Goal: Transaction & Acquisition: Book appointment/travel/reservation

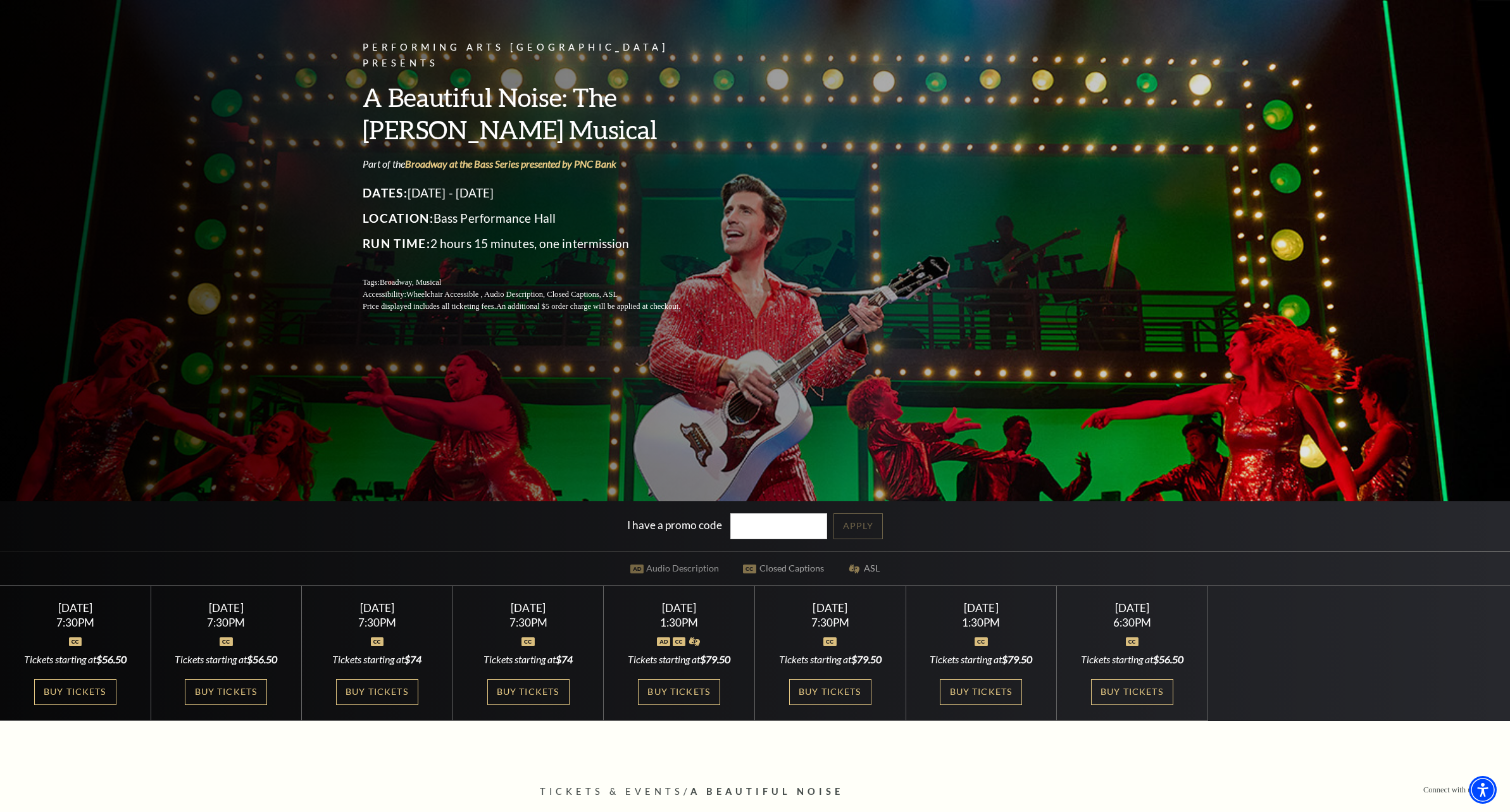
scroll to position [190, 0]
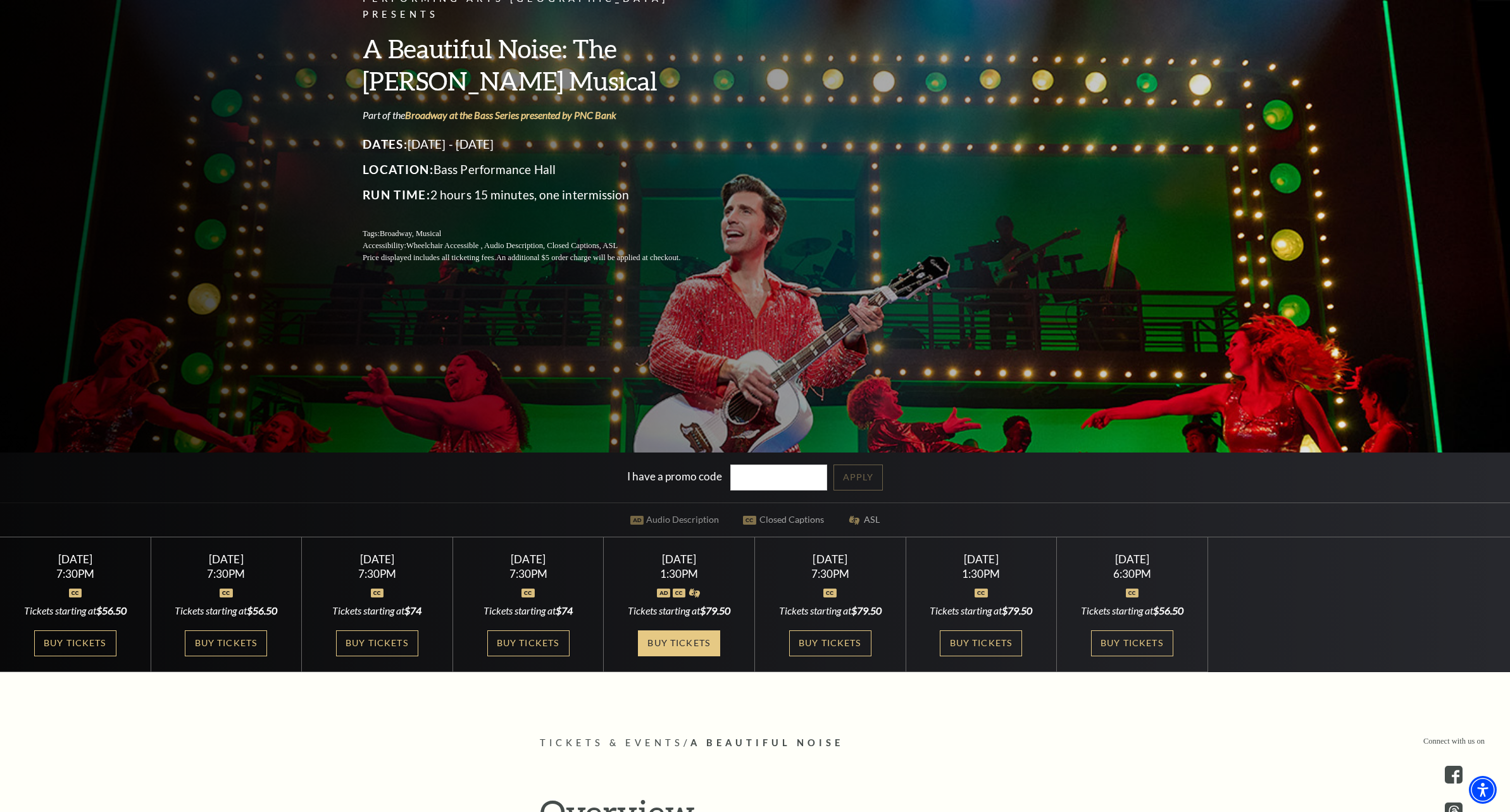
click at [668, 644] on link "Buy Tickets" at bounding box center [679, 642] width 83 height 26
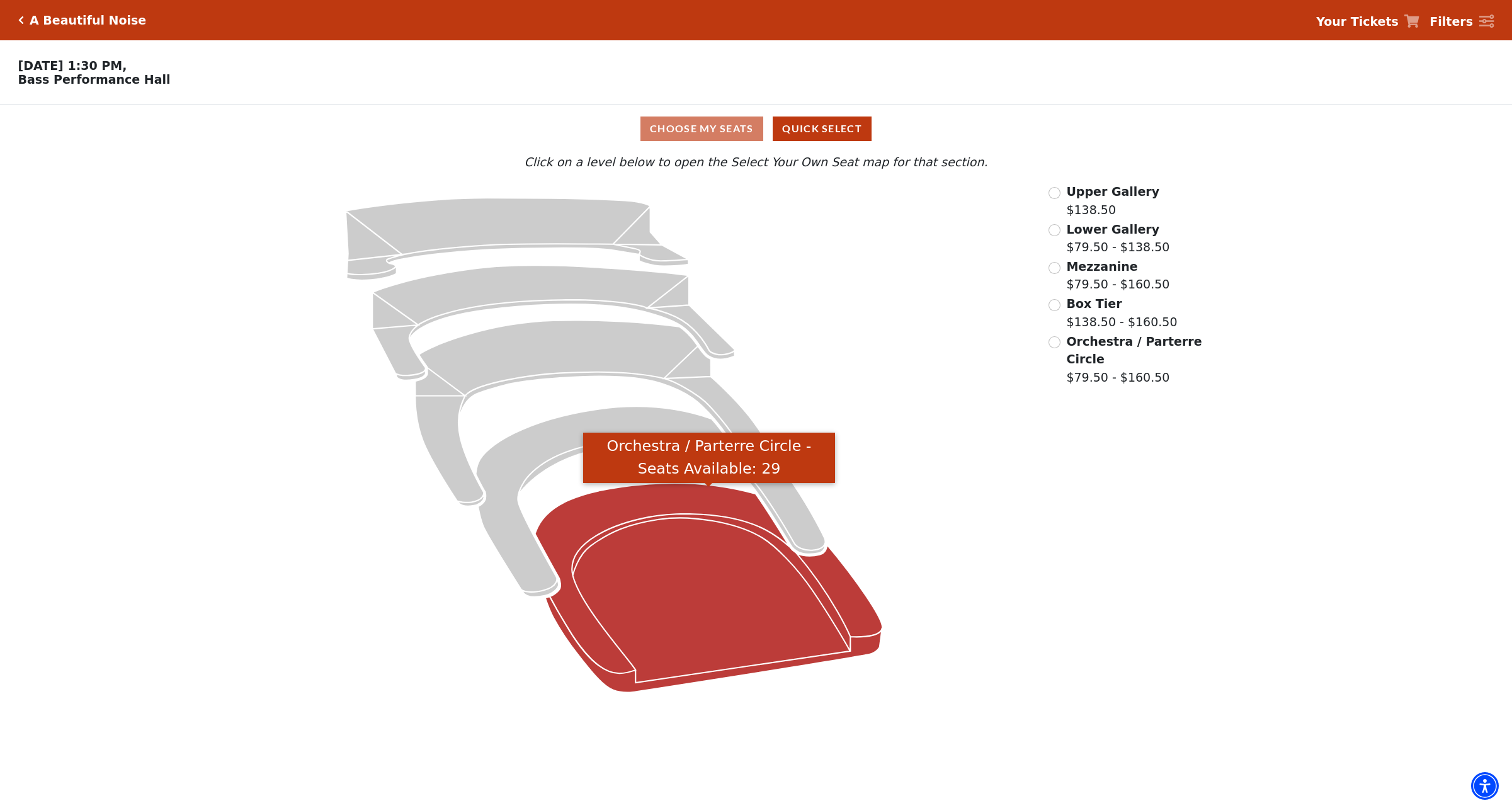
click at [699, 542] on icon "Orchestra / Parterre Circle - Seats Available: 29" at bounding box center [709, 588] width 348 height 210
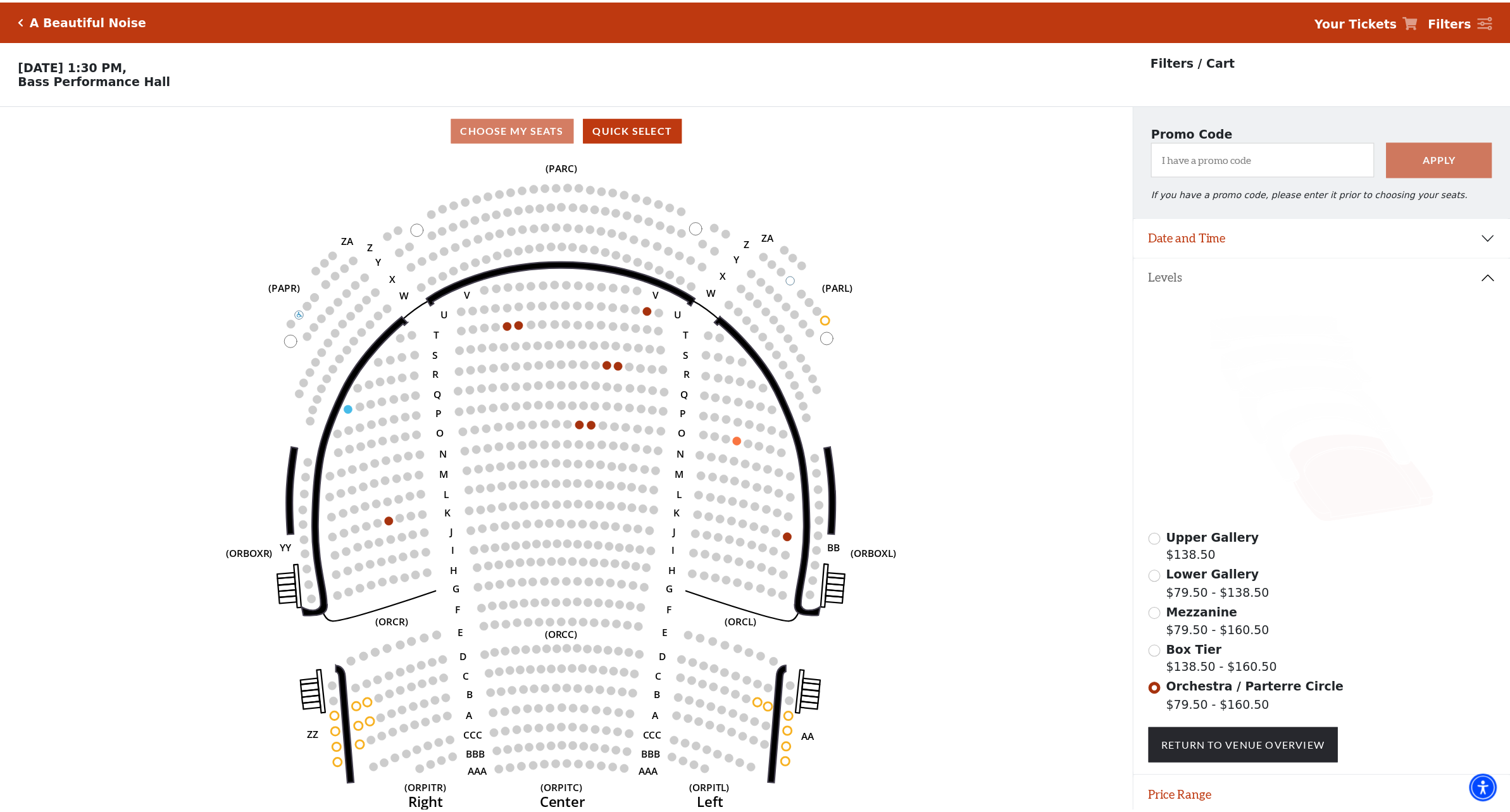
scroll to position [49, 0]
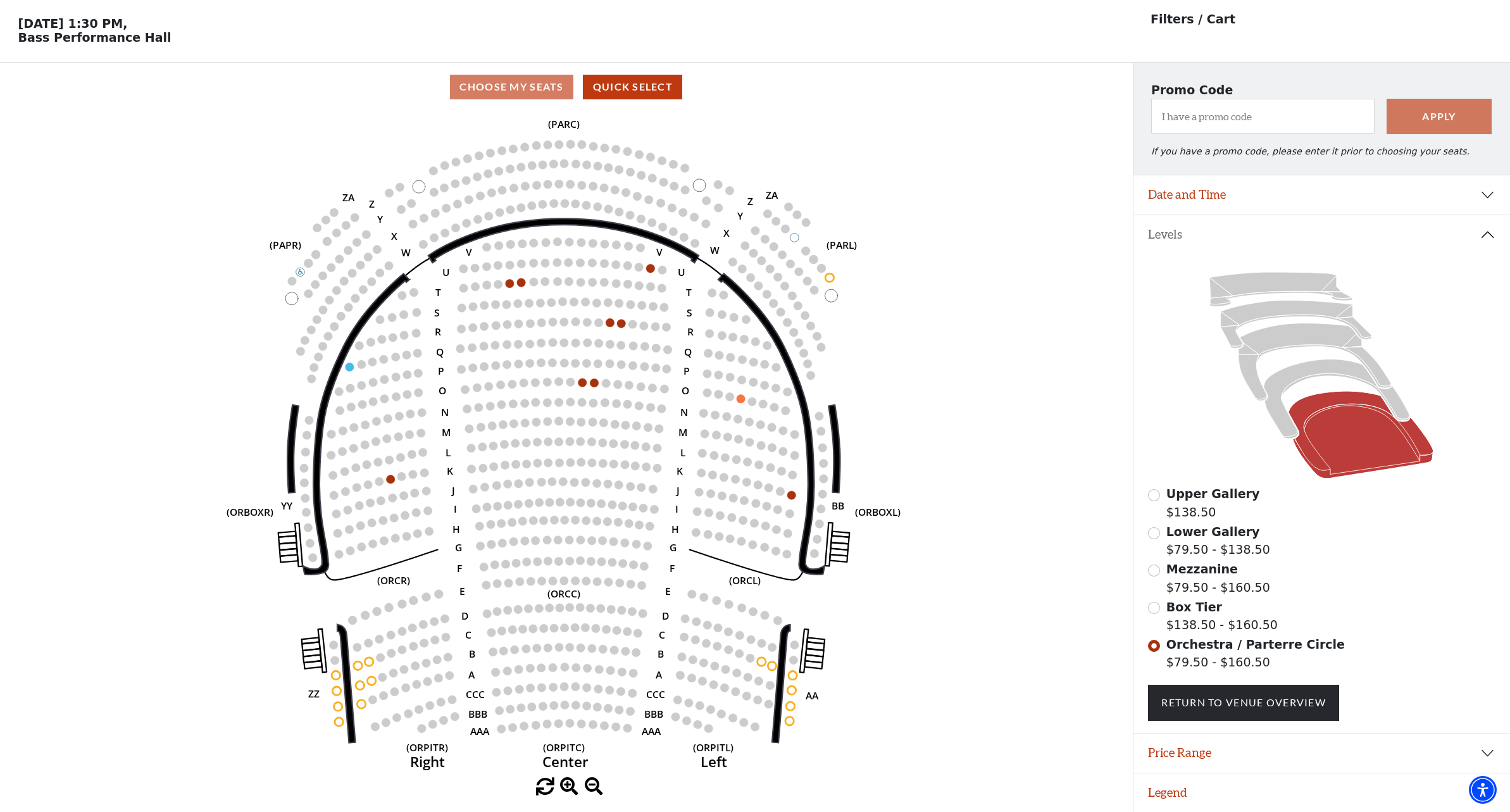
click at [1003, 296] on icon "Left (ORPITL) Right (ORPITR) Center (ORPITC) ZZ AA YY BB ZA ZA (ORCL) (ORCR) (O…" at bounding box center [565, 444] width 1020 height 666
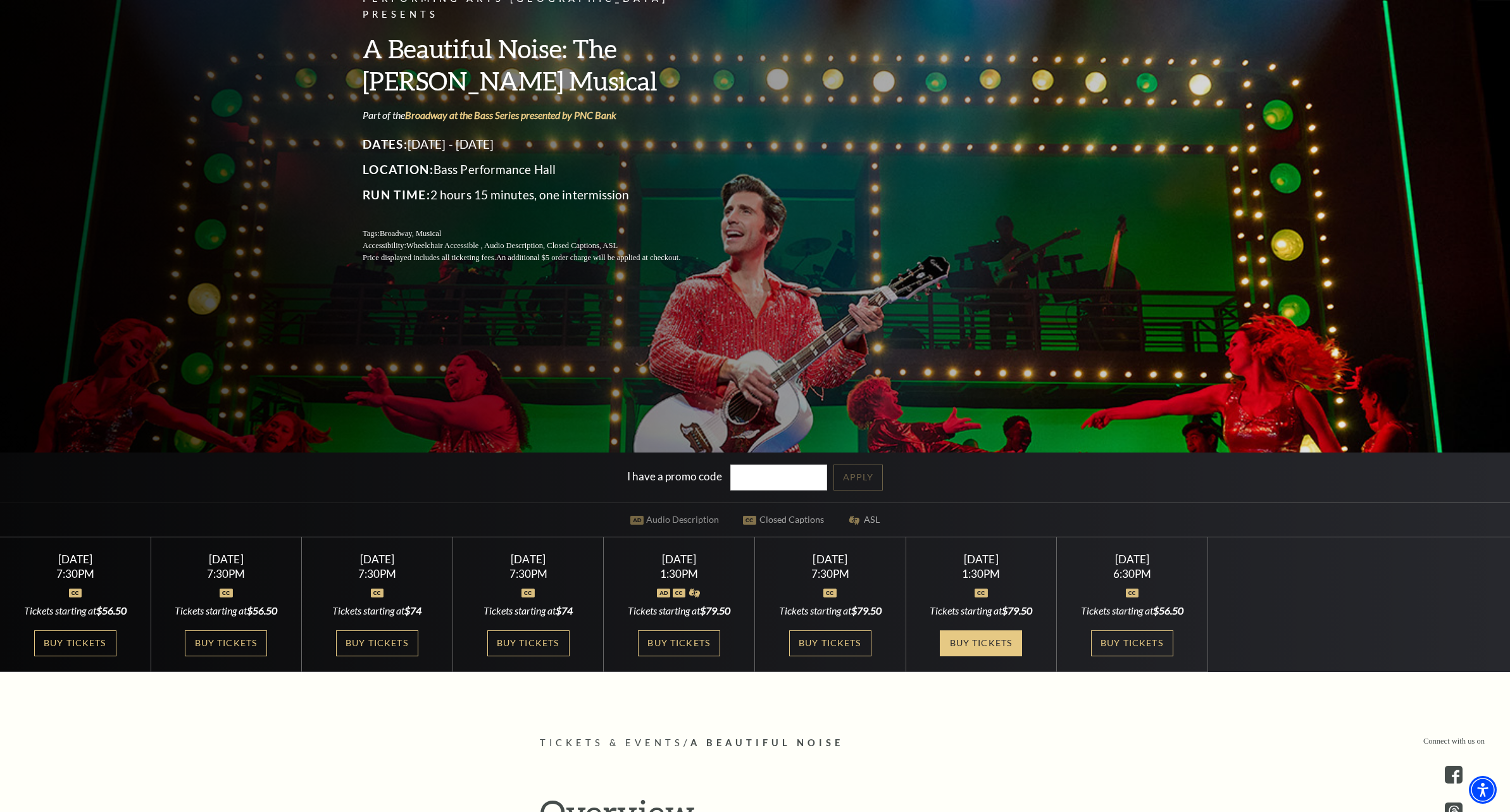
click at [987, 644] on link "Buy Tickets" at bounding box center [981, 642] width 83 height 26
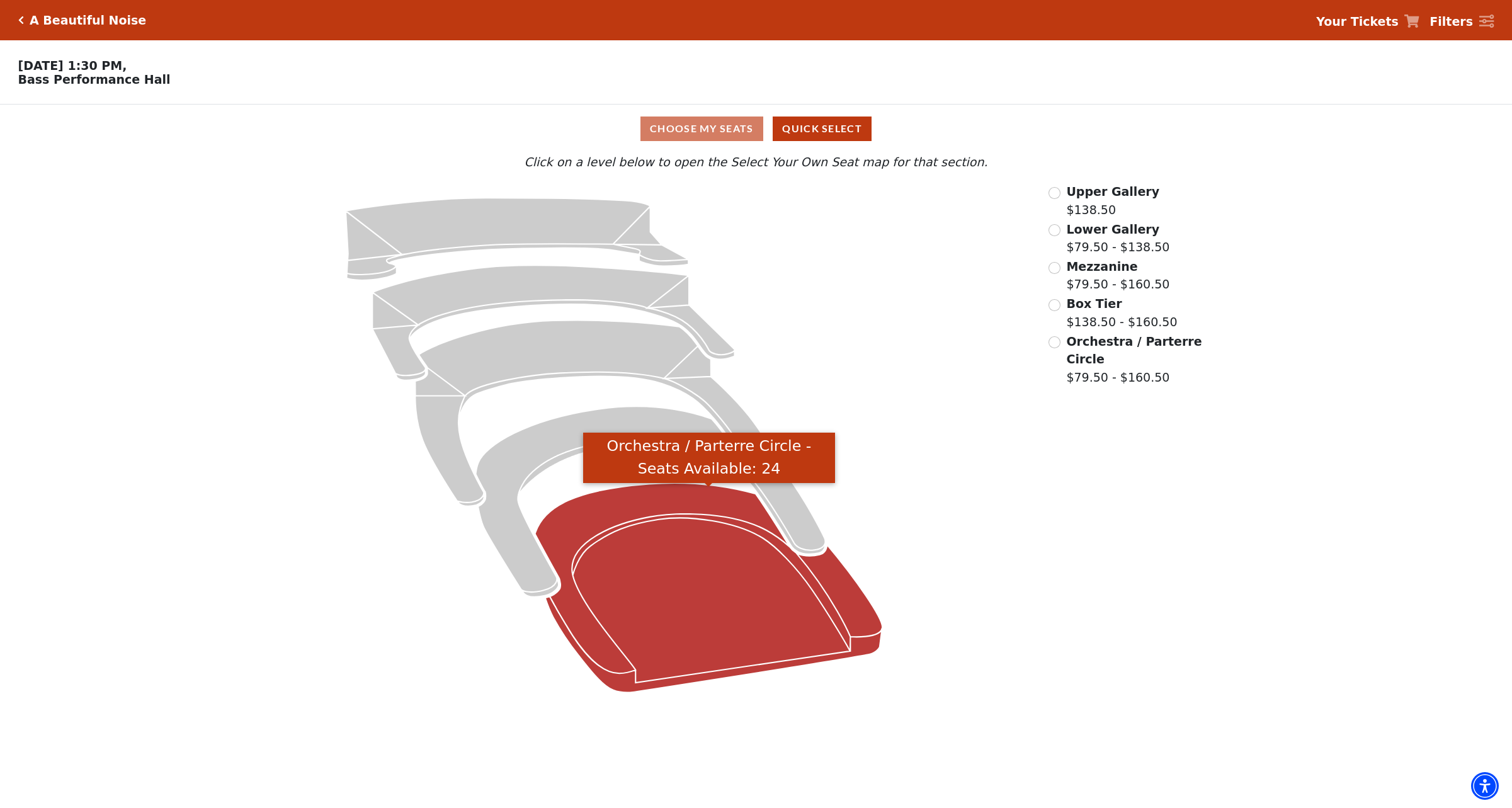
click at [682, 563] on icon "Orchestra / Parterre Circle - Seats Available: 24" at bounding box center [709, 588] width 348 height 210
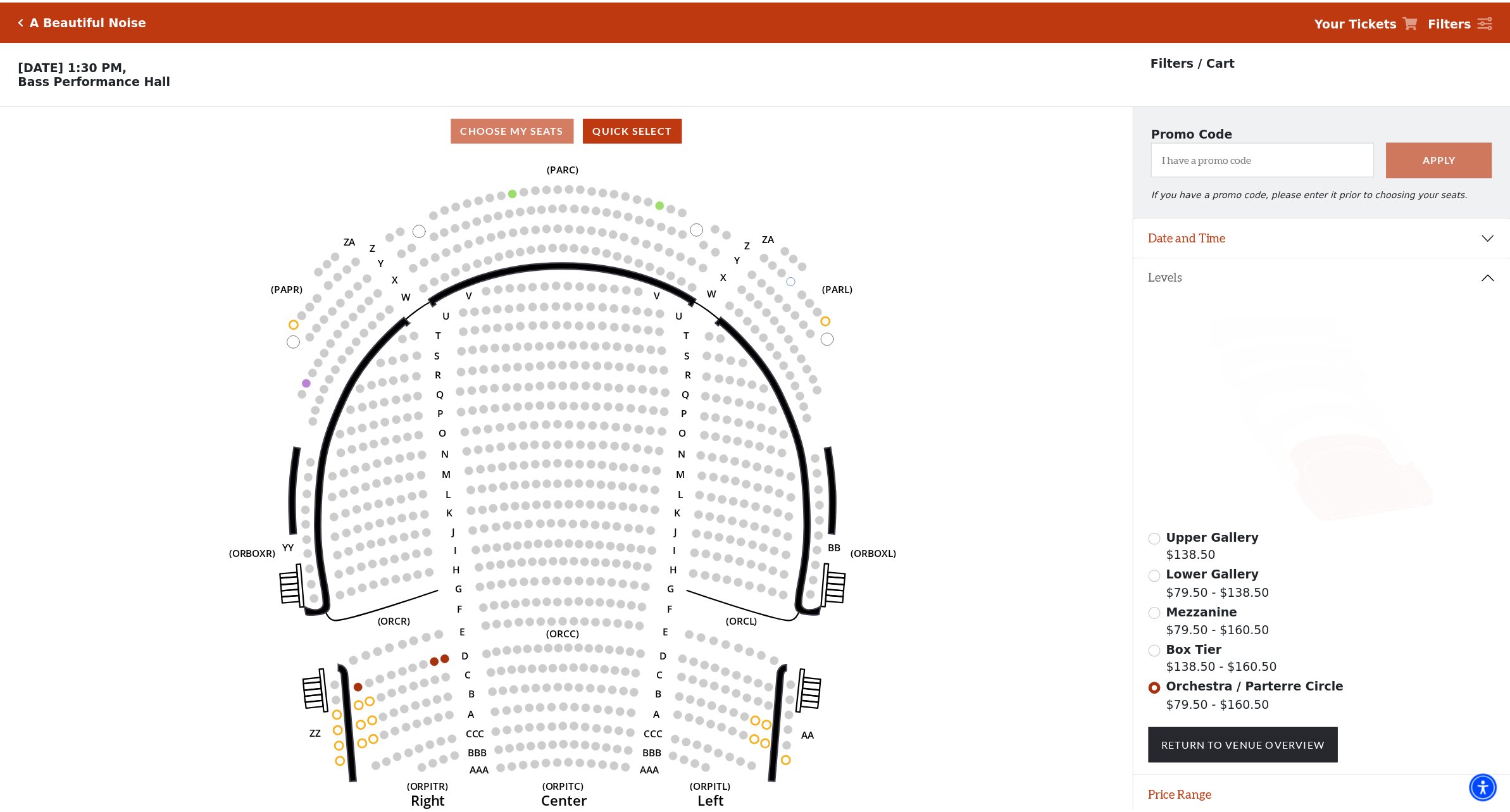
scroll to position [49, 0]
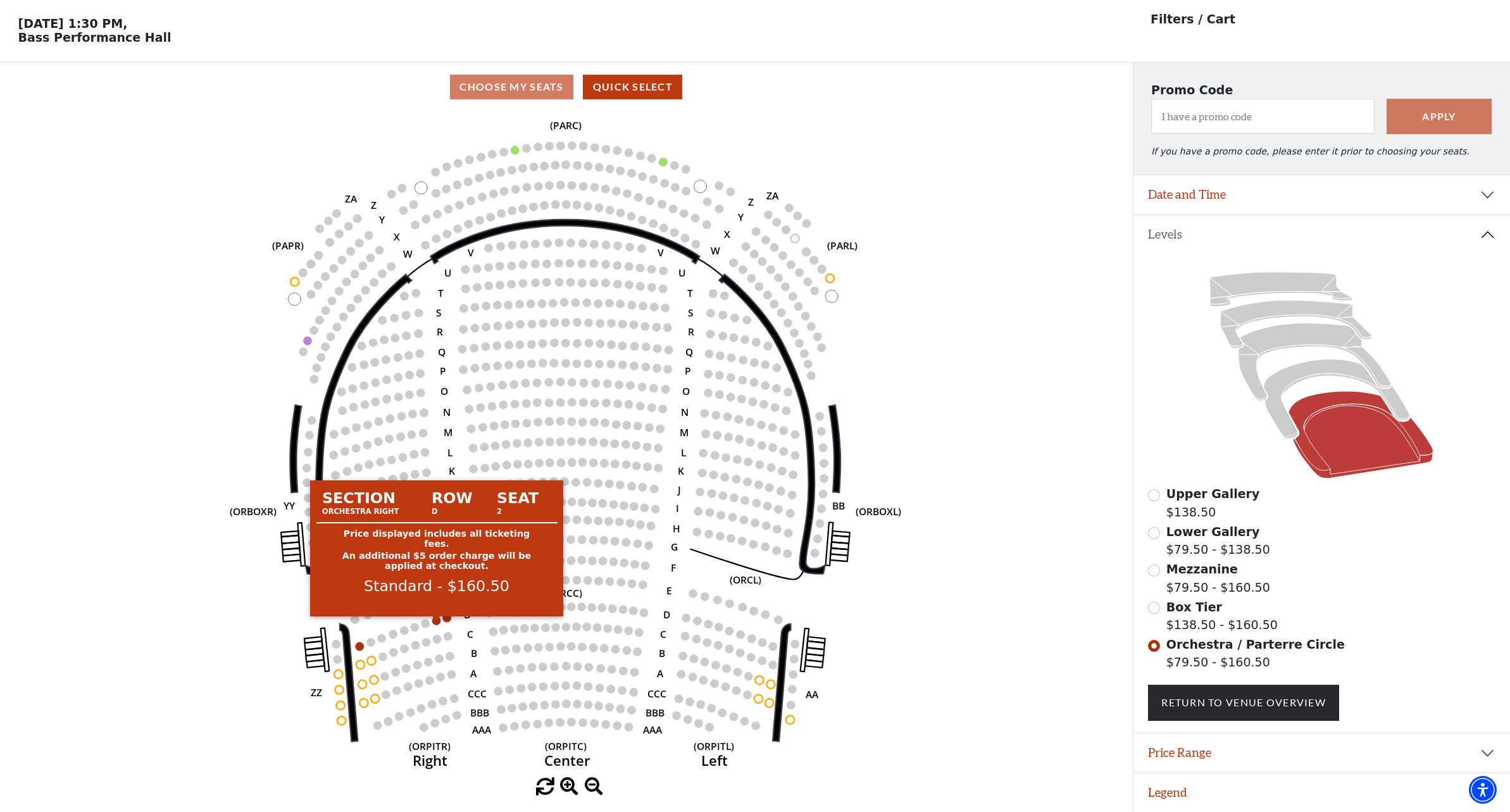
click at [436, 620] on circle at bounding box center [436, 620] width 9 height 9
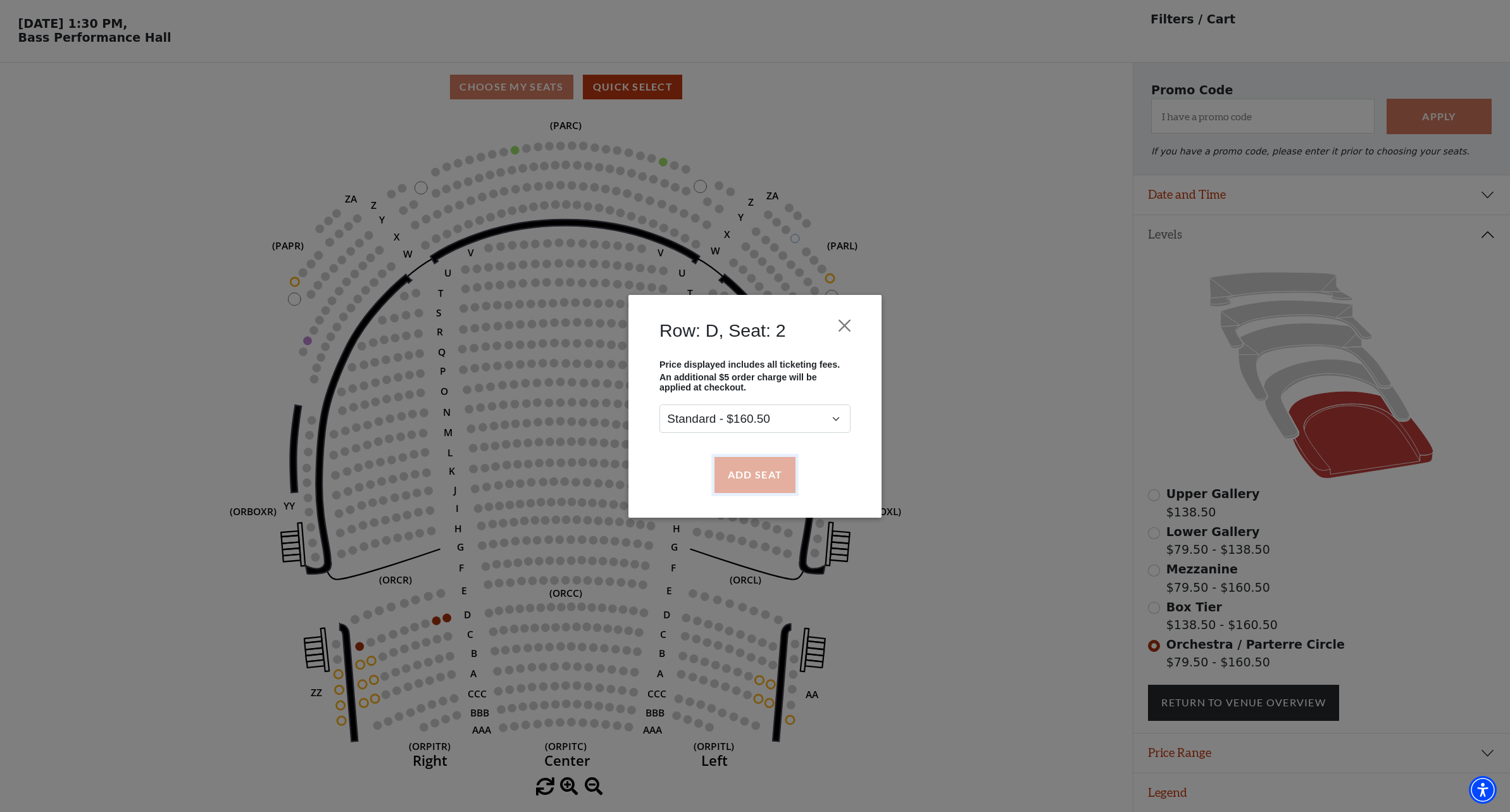
click at [766, 471] on button "Add Seat" at bounding box center [755, 474] width 81 height 35
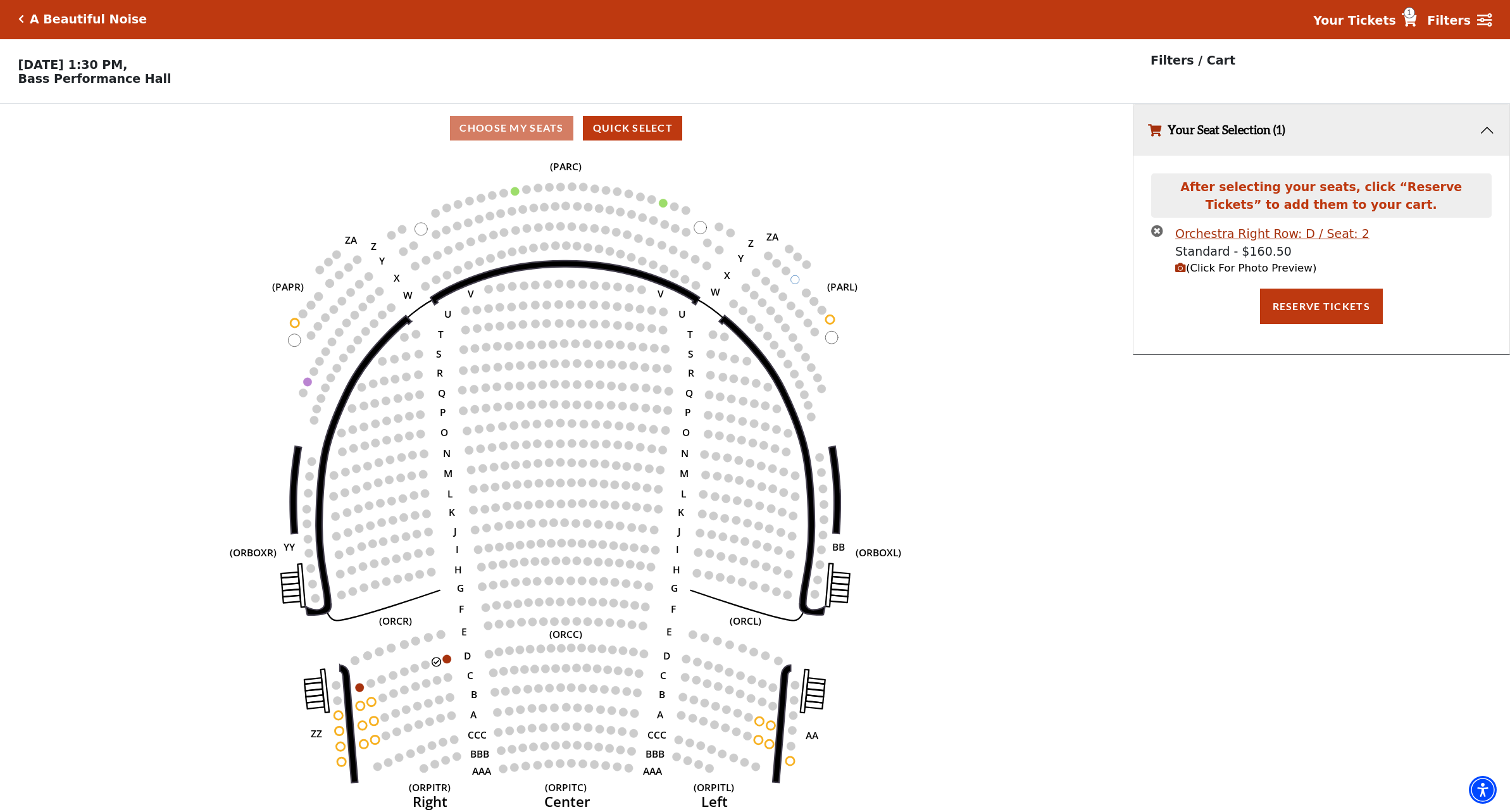
scroll to position [0, 0]
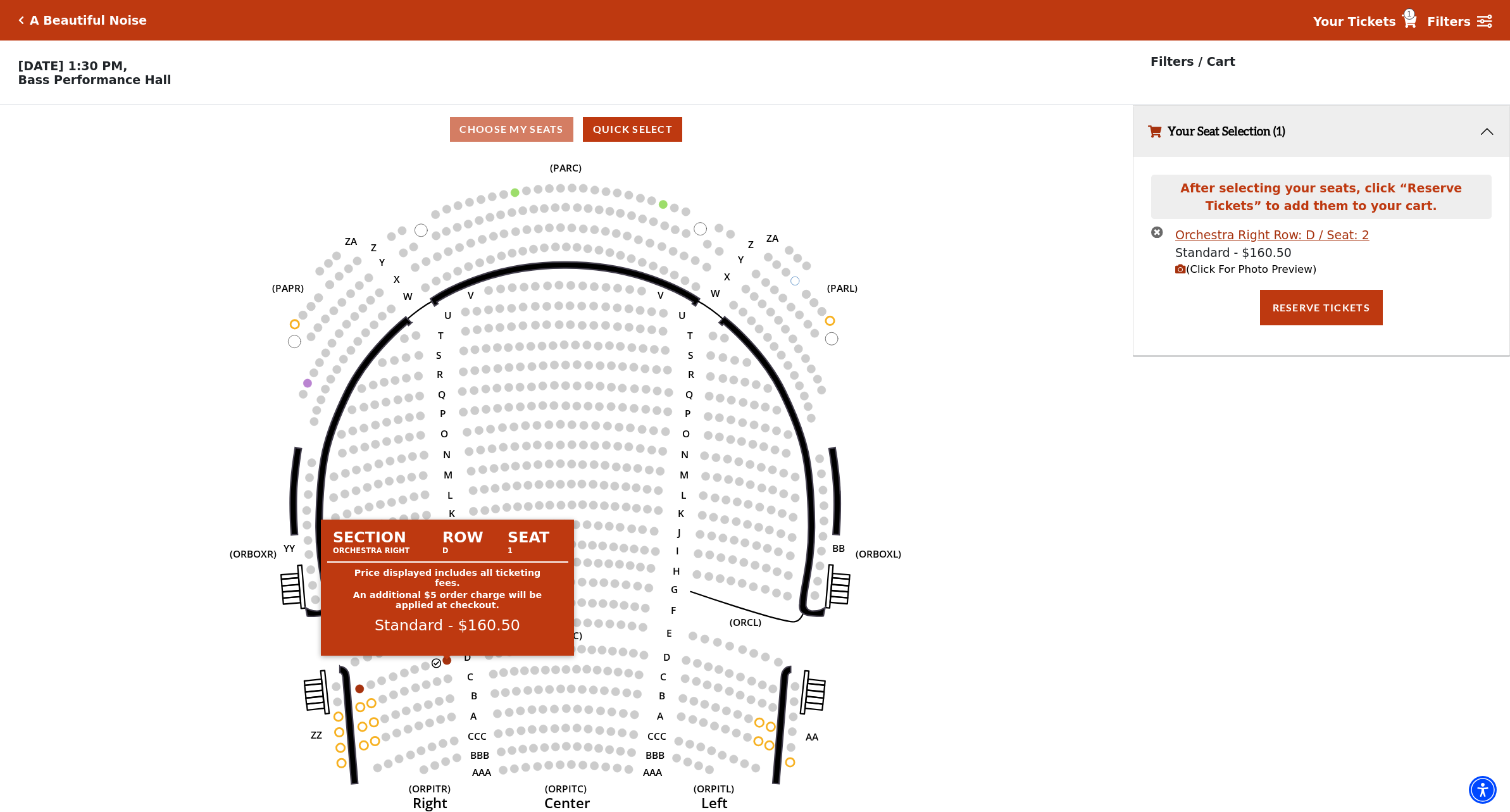
click at [449, 664] on circle at bounding box center [447, 659] width 9 height 9
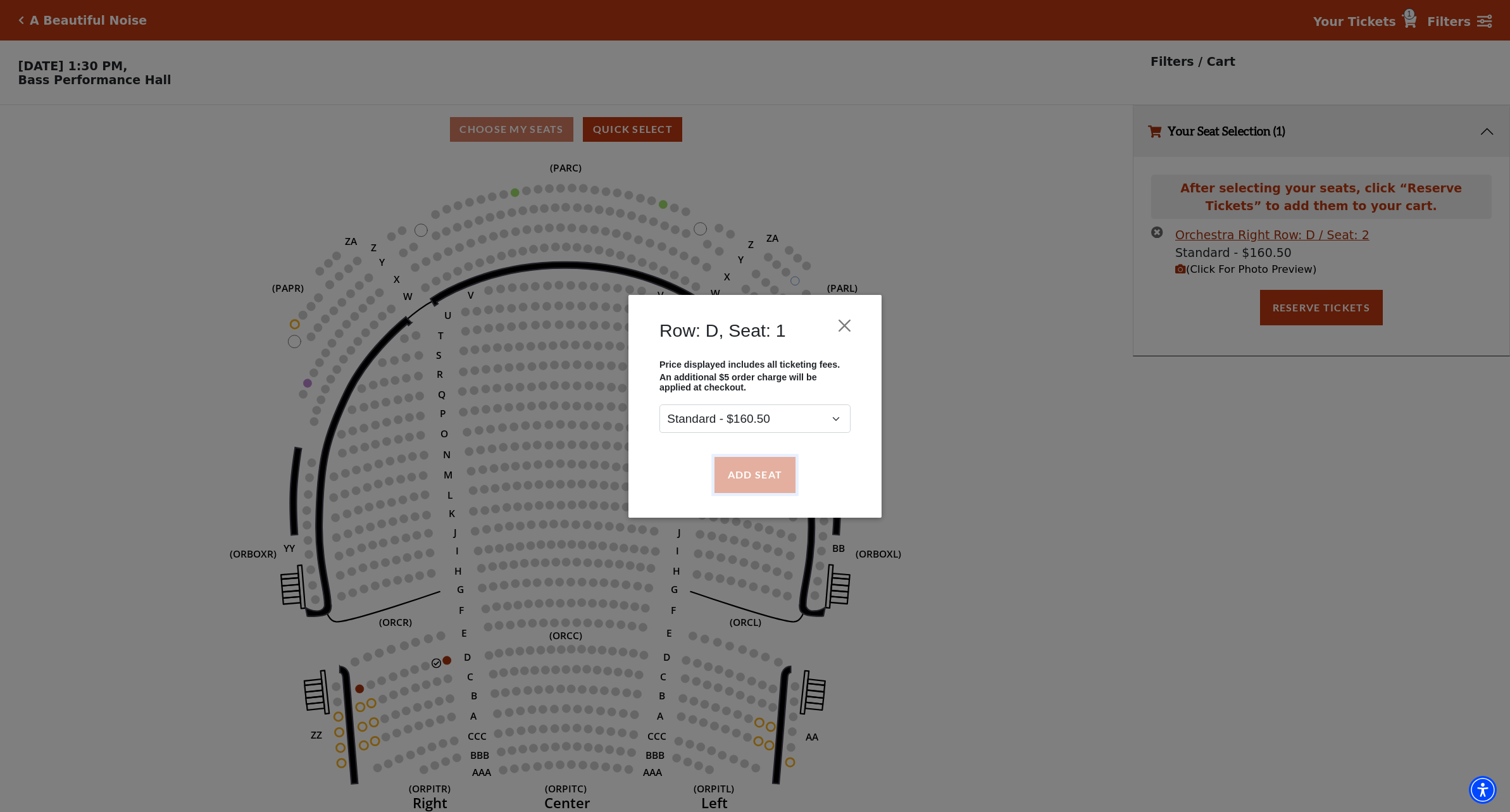
click at [755, 467] on button "Add Seat" at bounding box center [755, 474] width 81 height 35
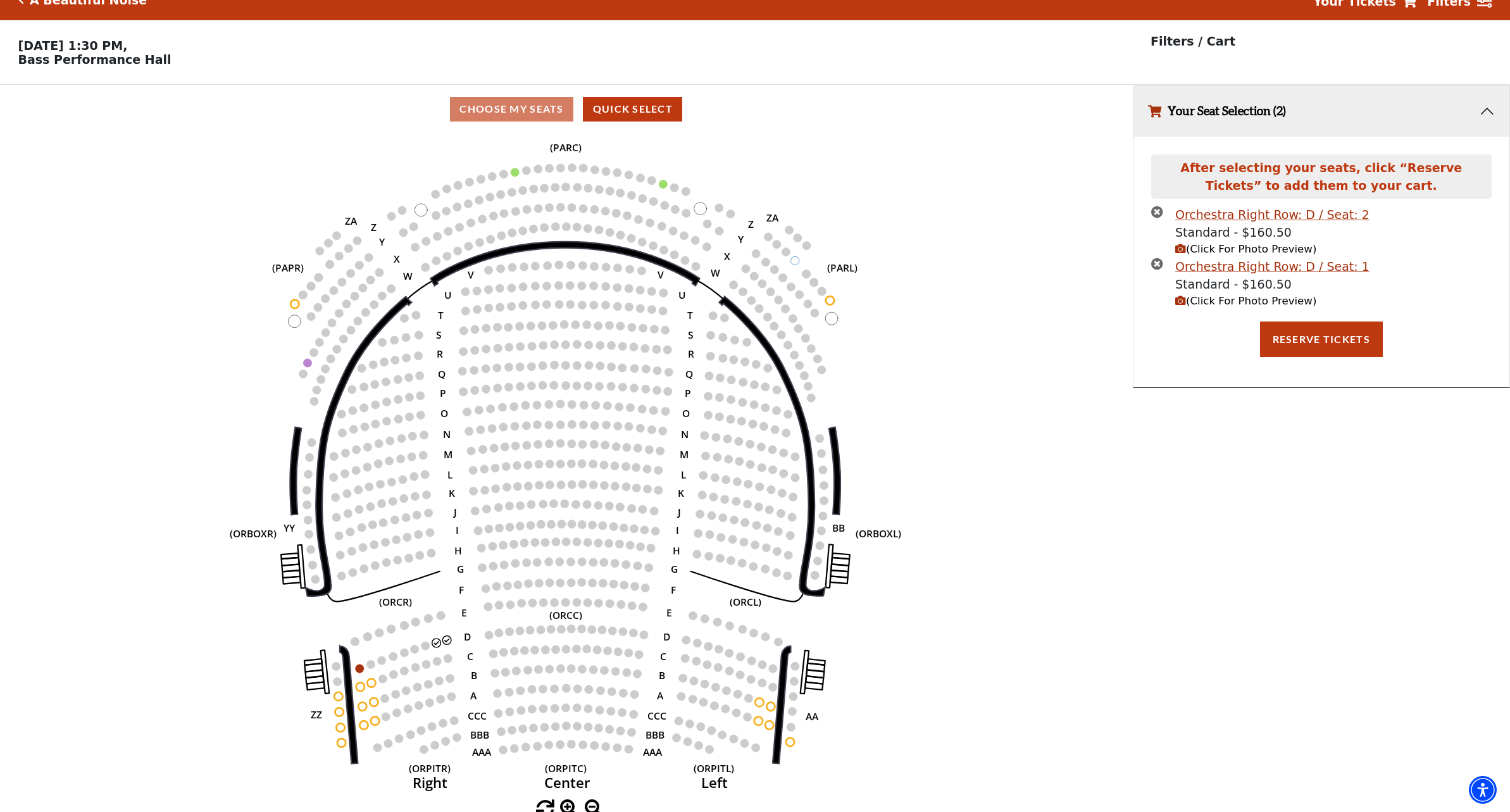
scroll to position [31, 0]
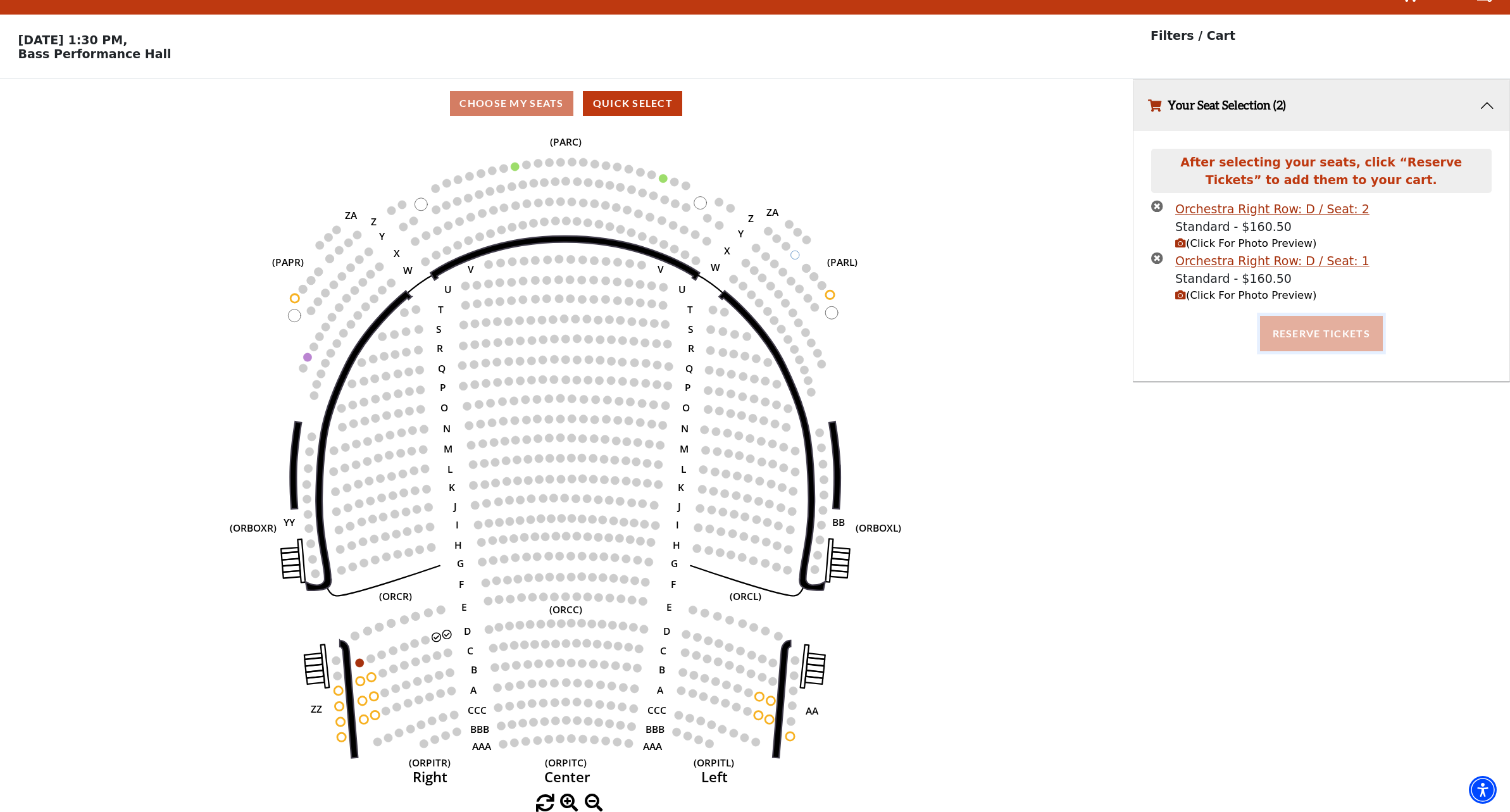
click at [1331, 329] on button "Reserve Tickets" at bounding box center [1321, 332] width 123 height 35
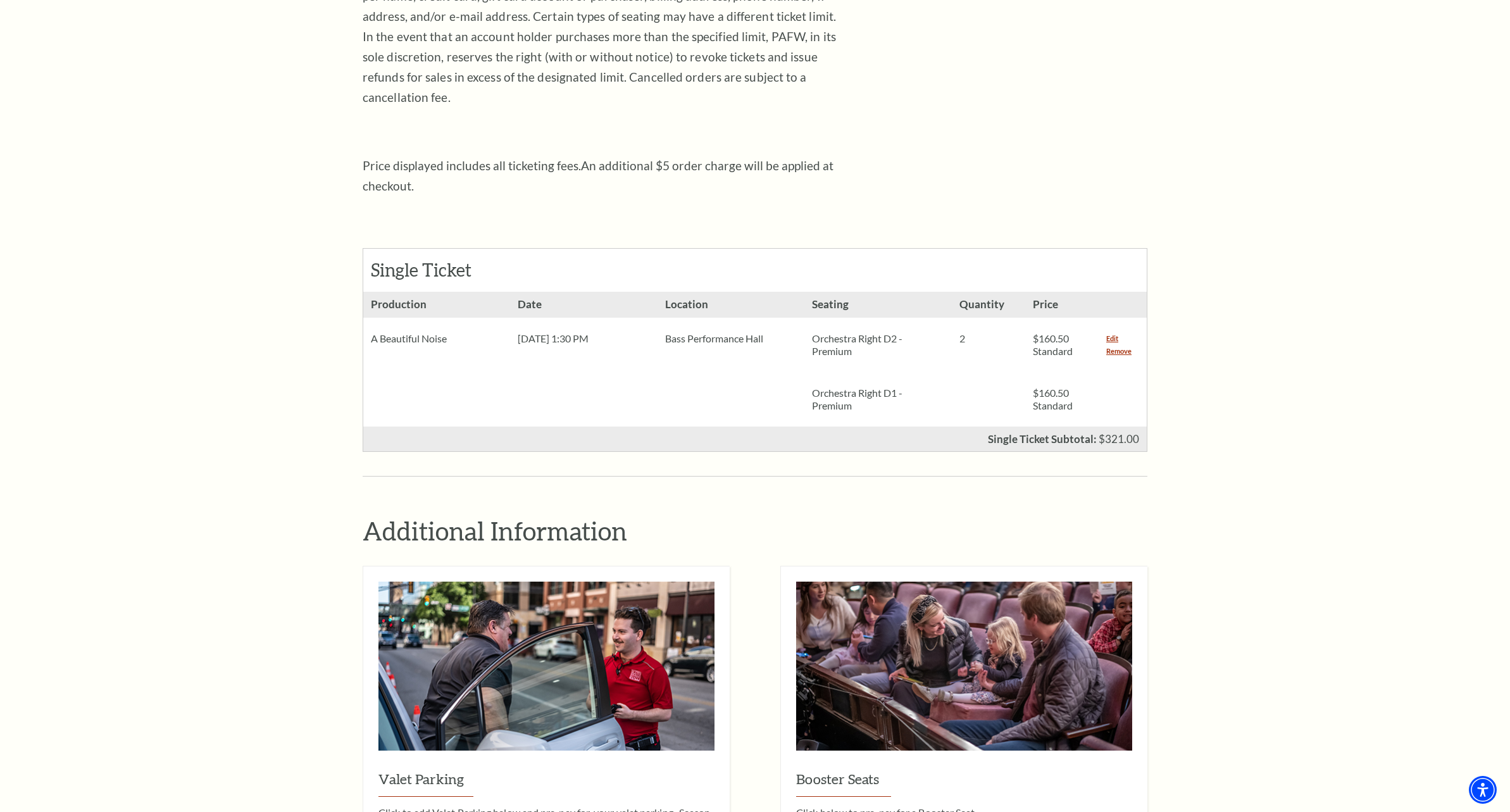
scroll to position [253, 0]
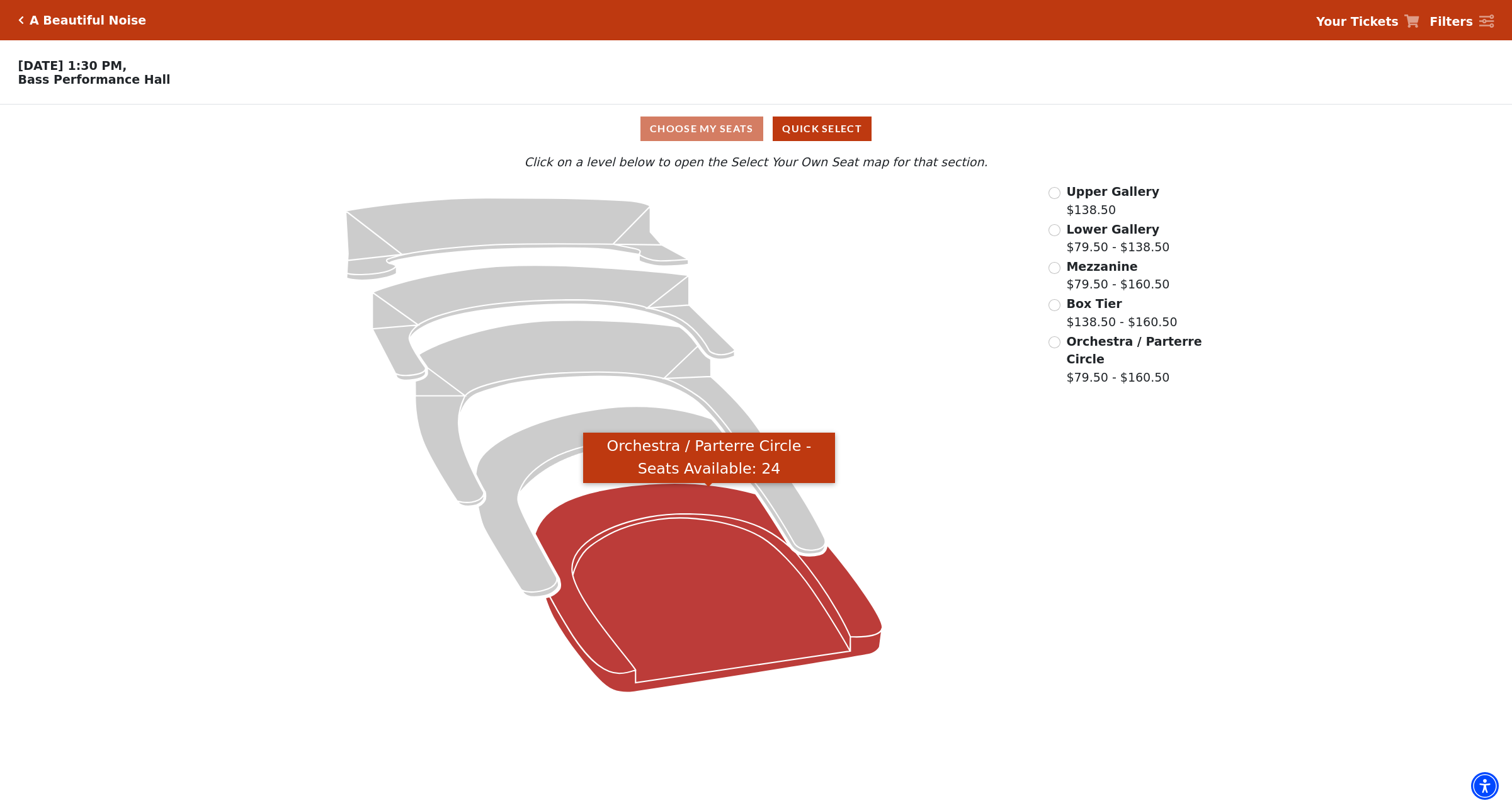
click at [663, 550] on icon "Orchestra / Parterre Circle - Seats Available: 24" at bounding box center [709, 588] width 348 height 210
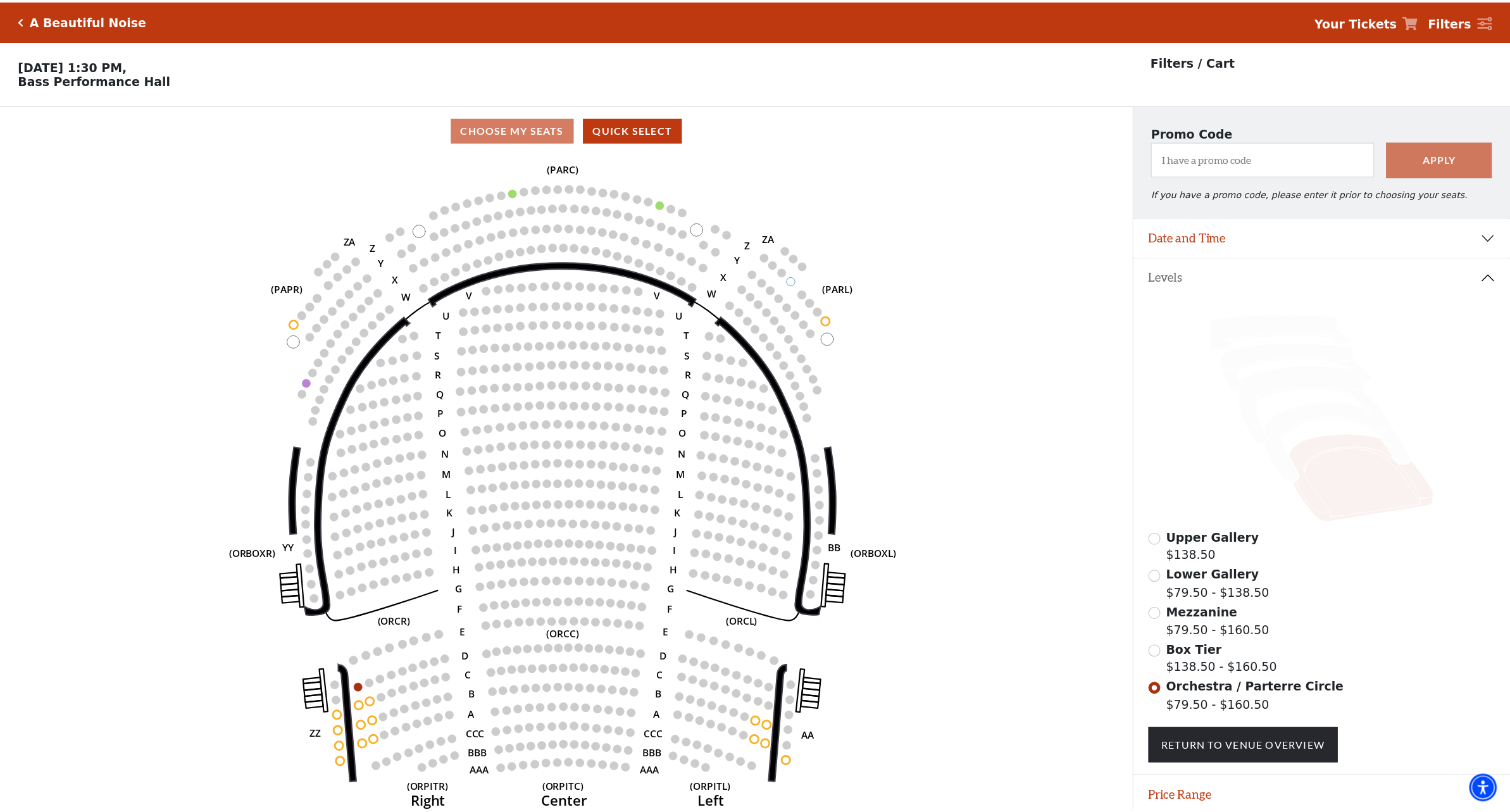
scroll to position [49, 0]
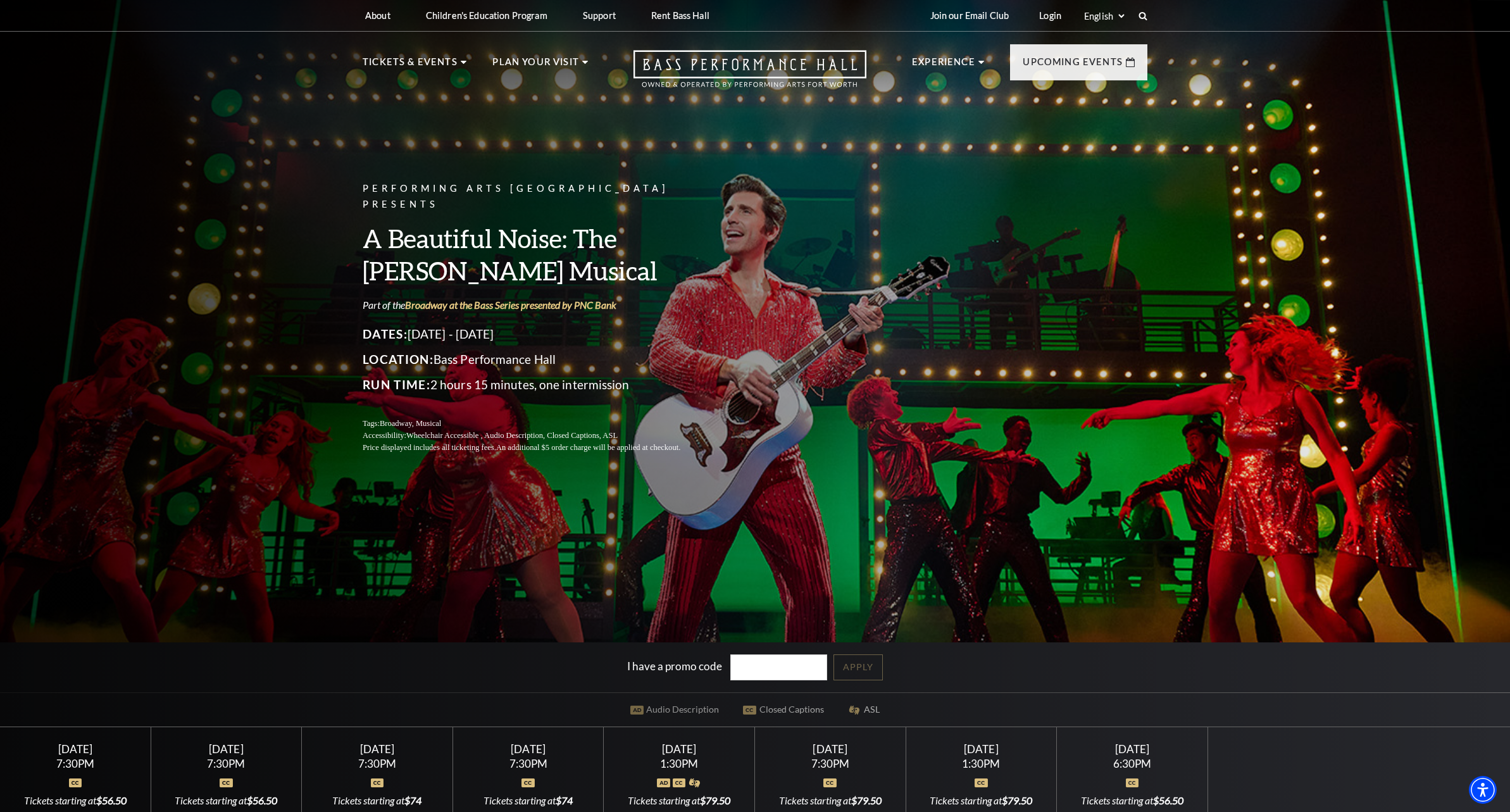
click at [1208, 355] on div "Performing Arts Fort Worth Presents A Beautiful Noise: The Neil Diamond Musical…" at bounding box center [755, 426] width 1510 height 869
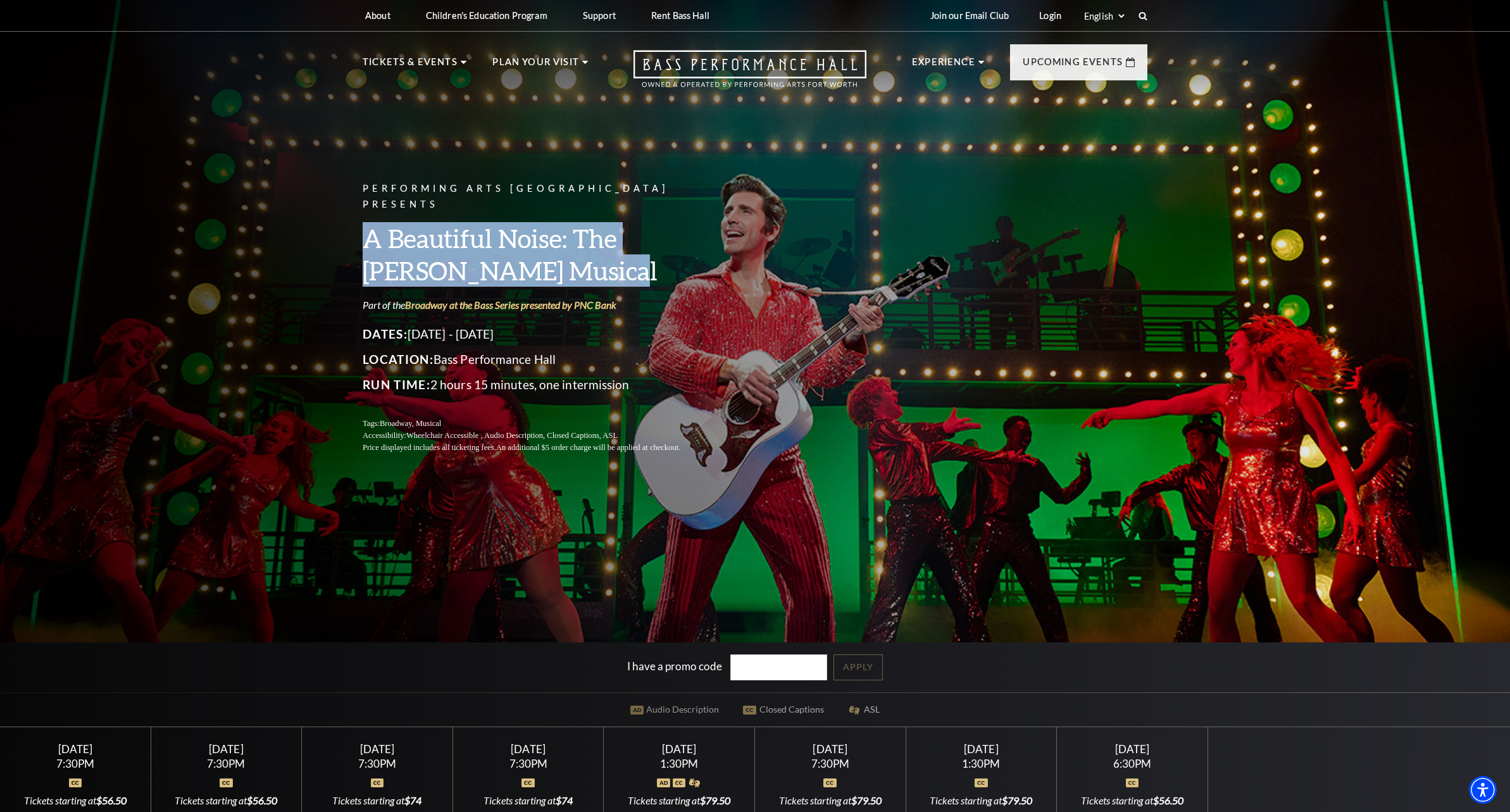
drag, startPoint x: 367, startPoint y: 228, endPoint x: 561, endPoint y: 254, distance: 195.7
click at [561, 254] on h3 "A Beautiful Noise: The [PERSON_NAME] Musical" at bounding box center [537, 255] width 348 height 65
copy h3 "A Beautiful Noise: The [PERSON_NAME] Musical"
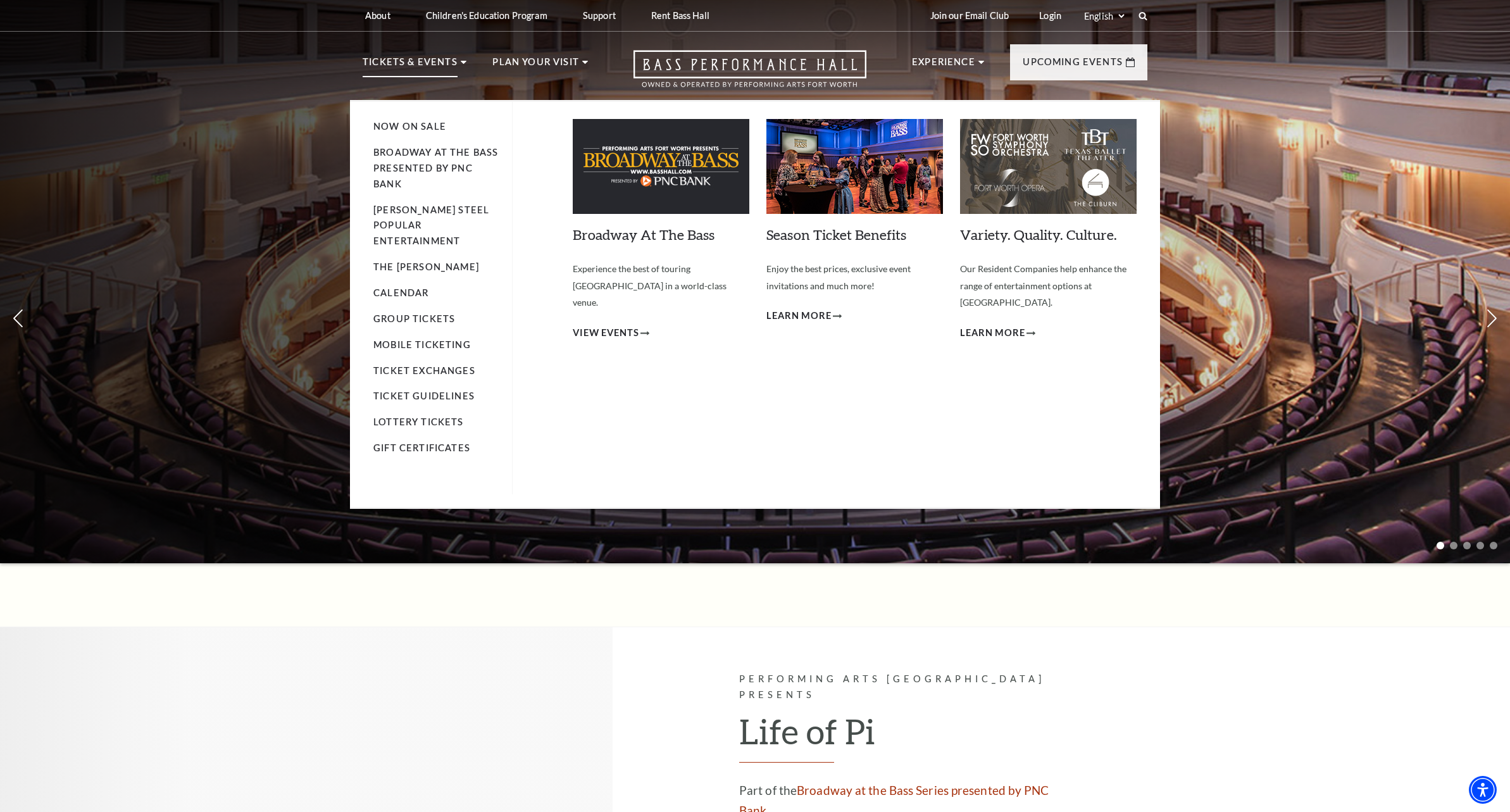
click at [398, 66] on p "Tickets & Events" at bounding box center [411, 66] width 95 height 23
click at [430, 65] on p "Tickets & Events" at bounding box center [411, 66] width 95 height 23
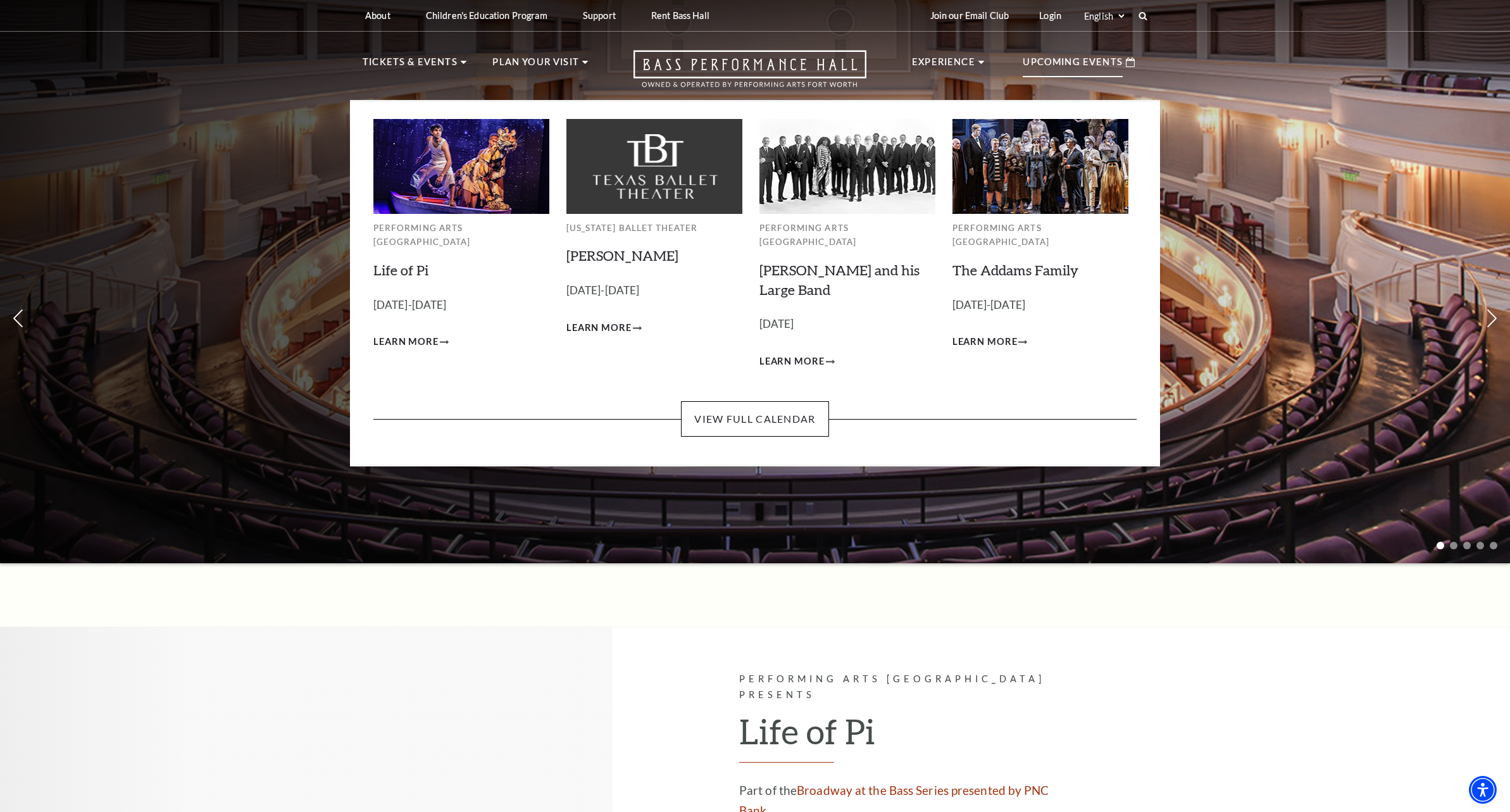
click at [1087, 60] on p "Upcoming Events" at bounding box center [1072, 66] width 100 height 23
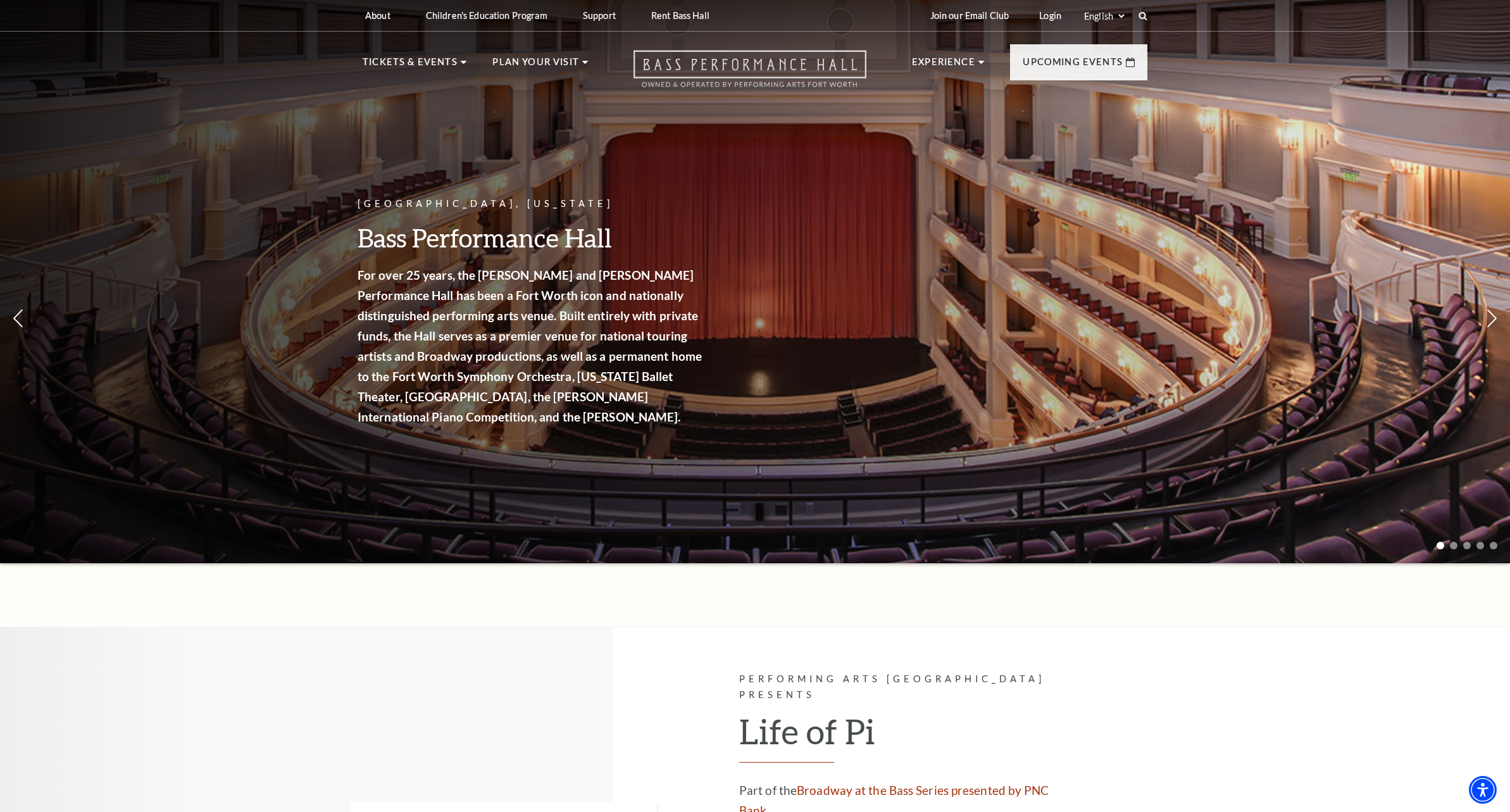
click at [757, 66] on icon "Open this option" at bounding box center [750, 68] width 233 height 37
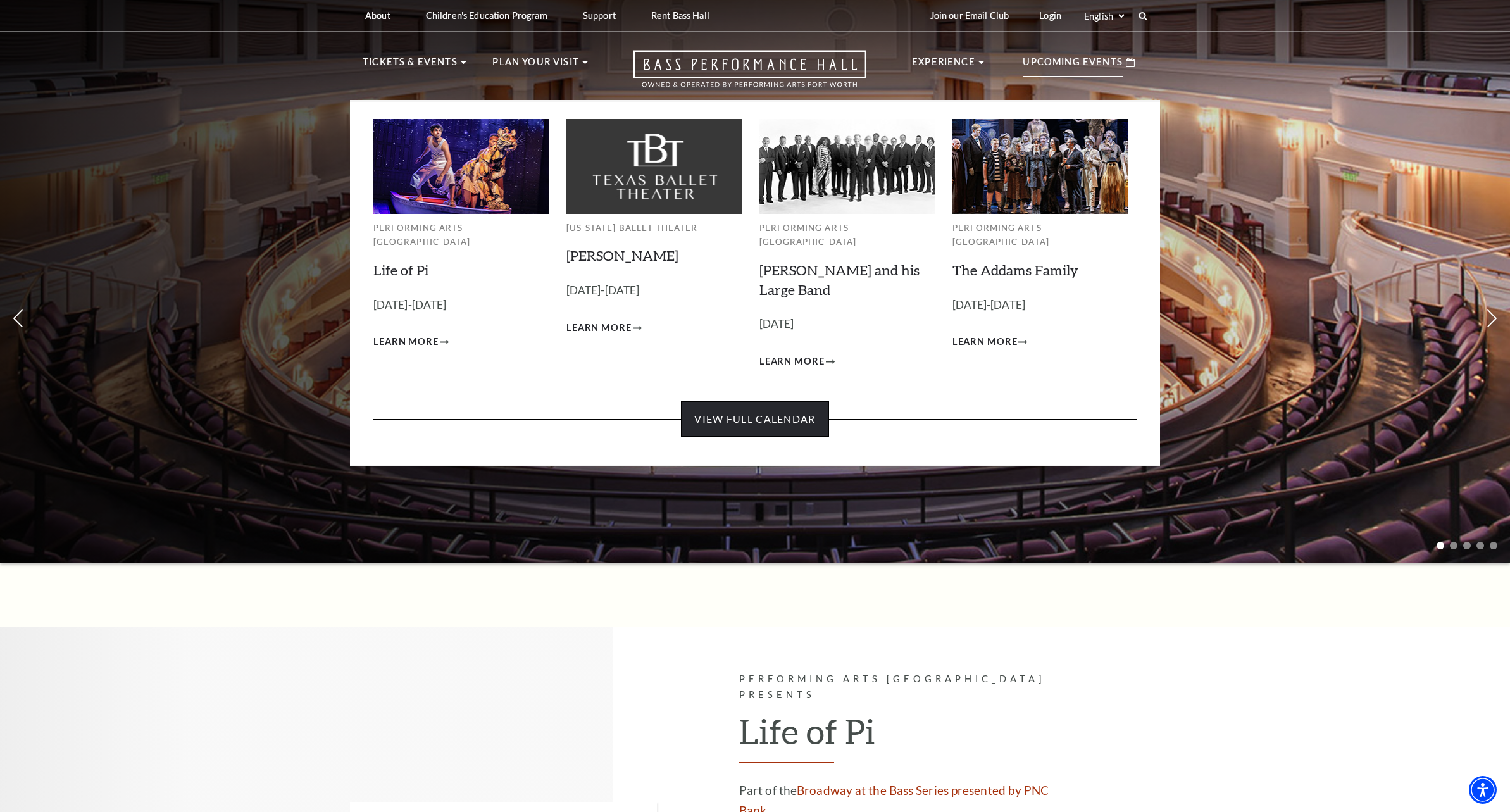
click at [753, 412] on link "View Full Calendar" at bounding box center [755, 418] width 147 height 35
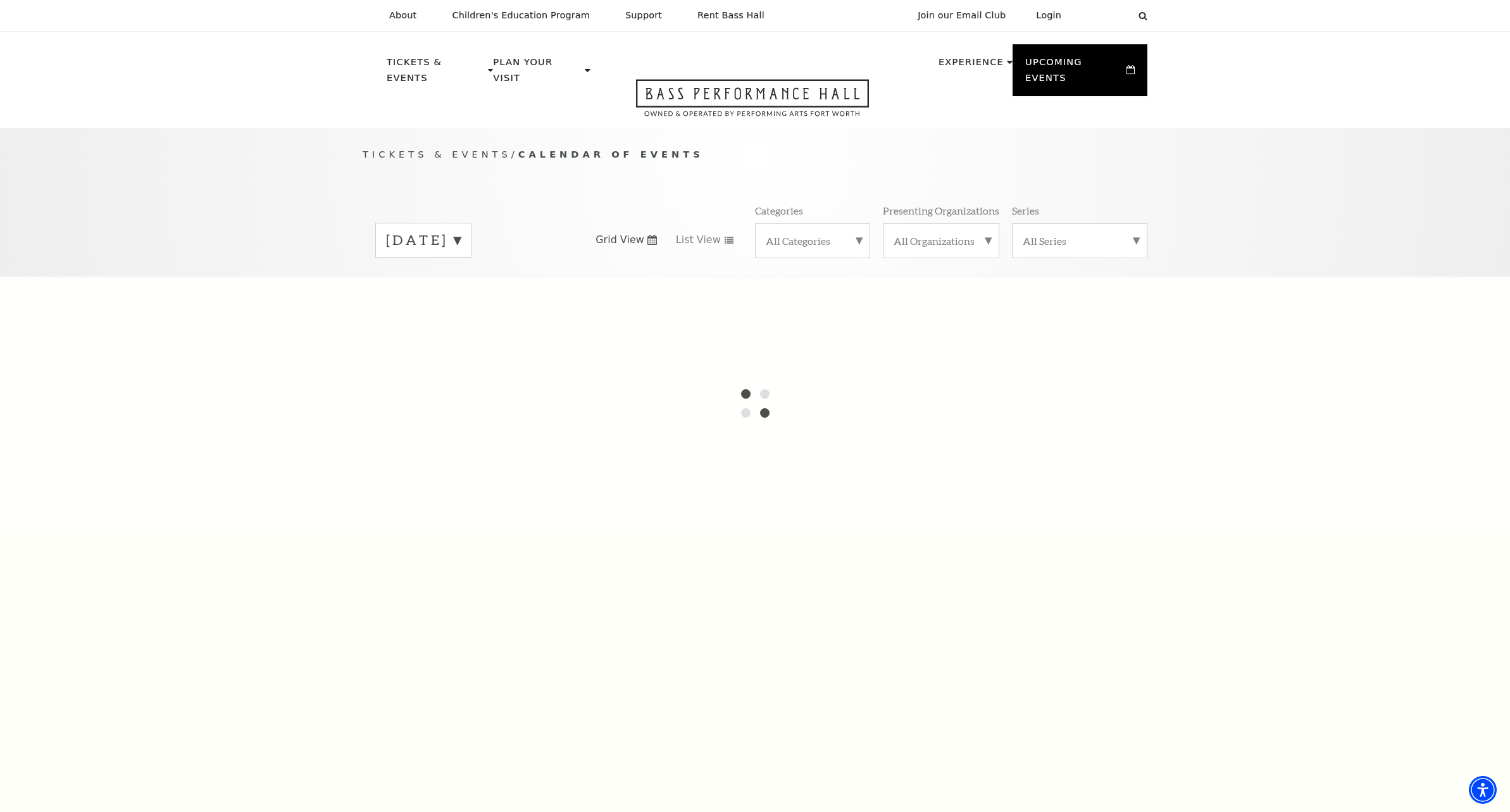
click at [1300, 164] on div "Tickets & Events / Calendar of Events September 2025 Grid View List View Catego…" at bounding box center [755, 202] width 1510 height 149
click at [461, 230] on label "September 2025" at bounding box center [423, 239] width 75 height 20
click at [241, 330] on div at bounding box center [755, 403] width 1510 height 253
click at [1329, 132] on div "Tickets & Events / Calendar of Events September 2025 October 2025 November 2025…" at bounding box center [755, 202] width 1510 height 149
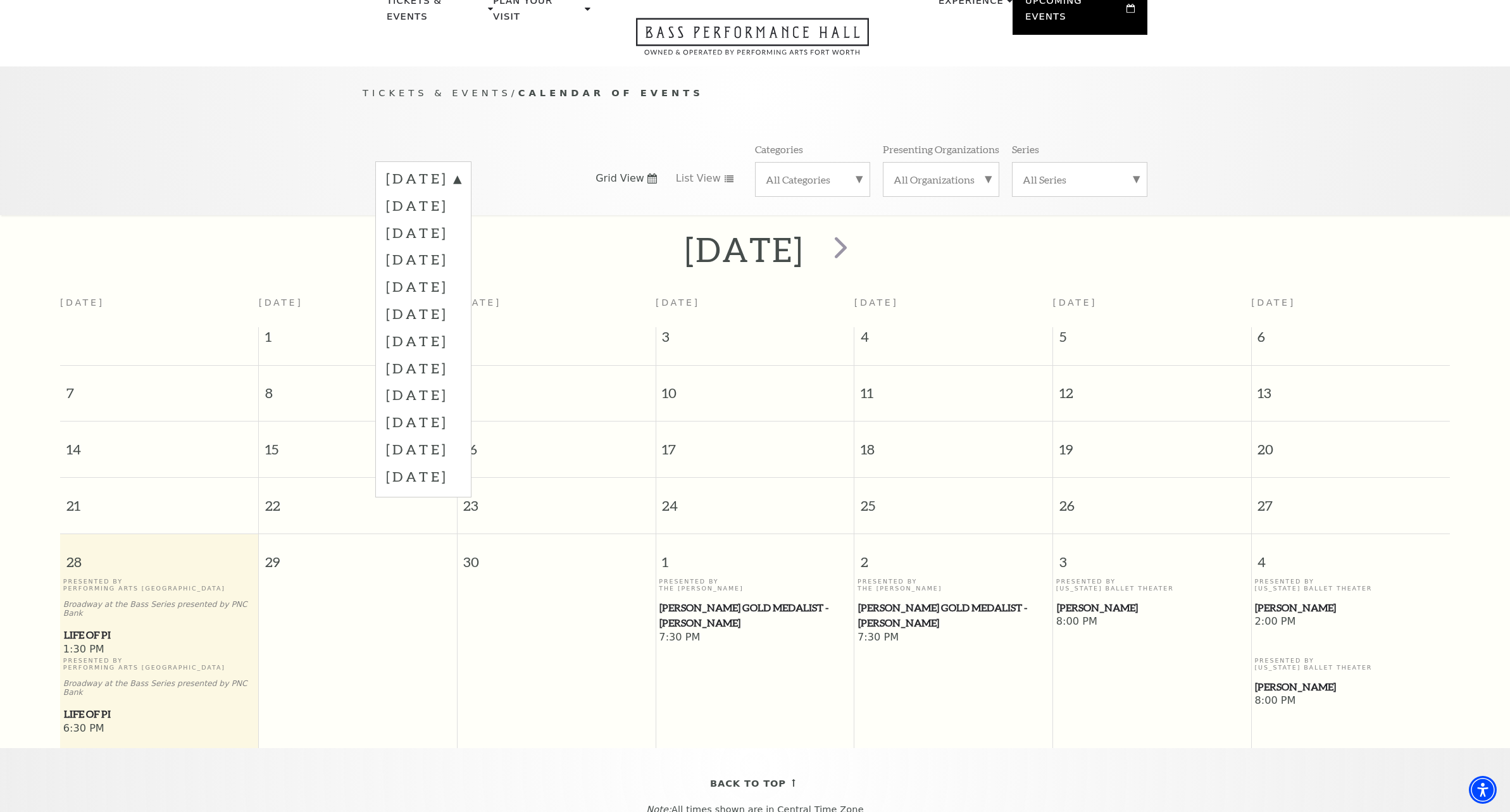
scroll to position [112, 0]
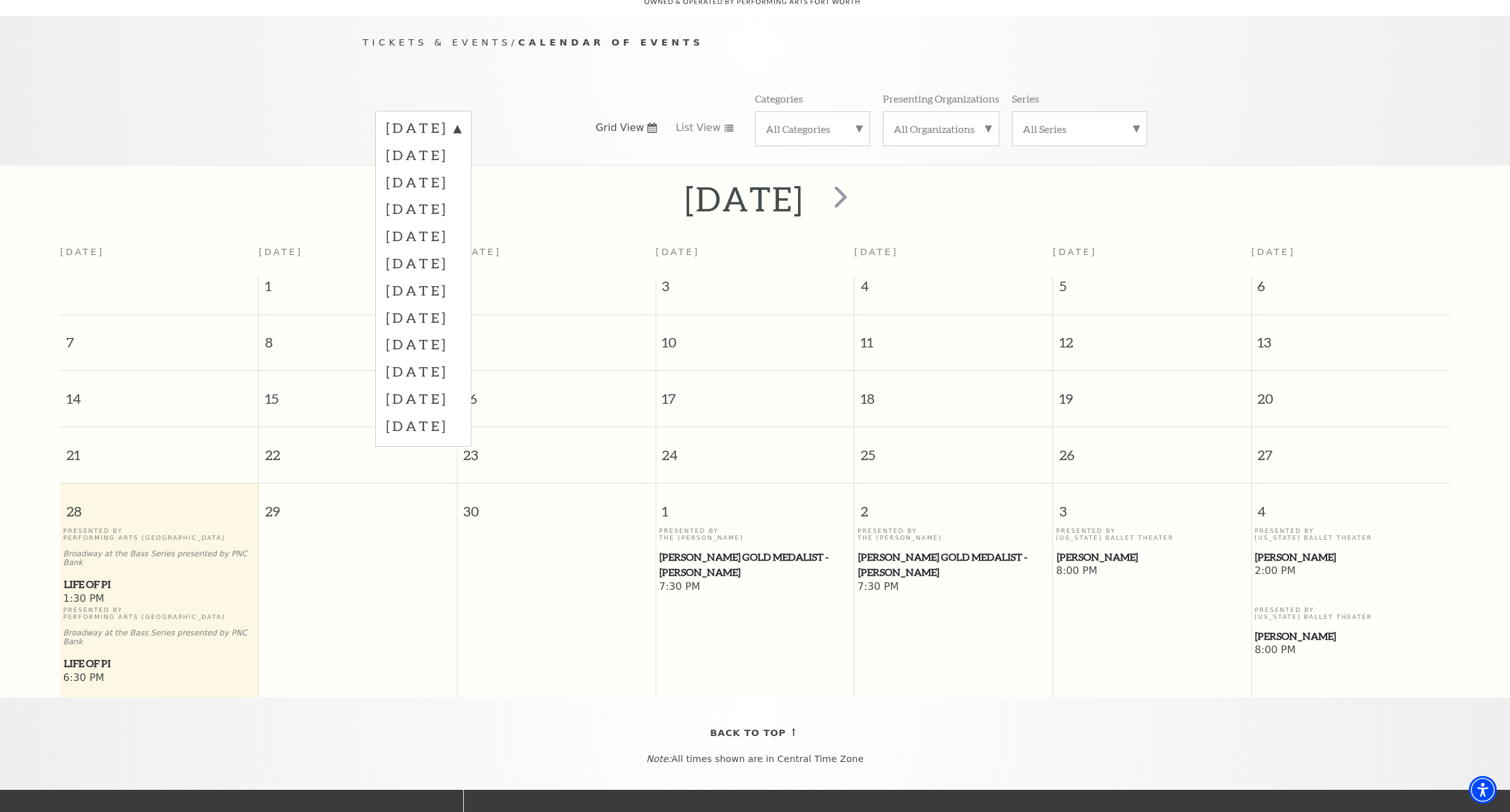
click at [1448, 105] on div "Tickets & Events / Calendar of Events September 2025 October 2025 November 2025…" at bounding box center [755, 90] width 1510 height 149
click at [407, 196] on label "December 2025" at bounding box center [423, 208] width 75 height 28
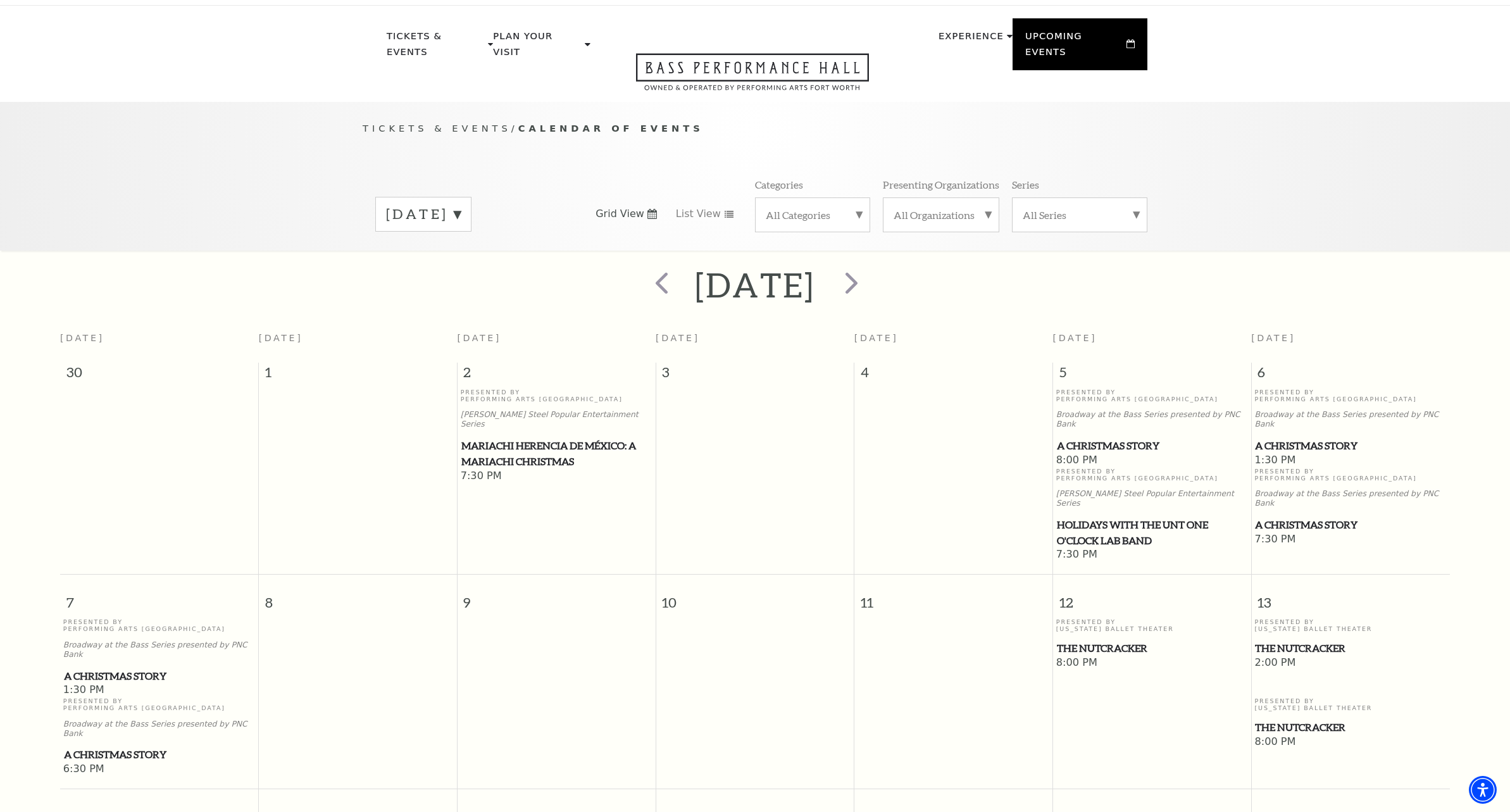
scroll to position [0, 0]
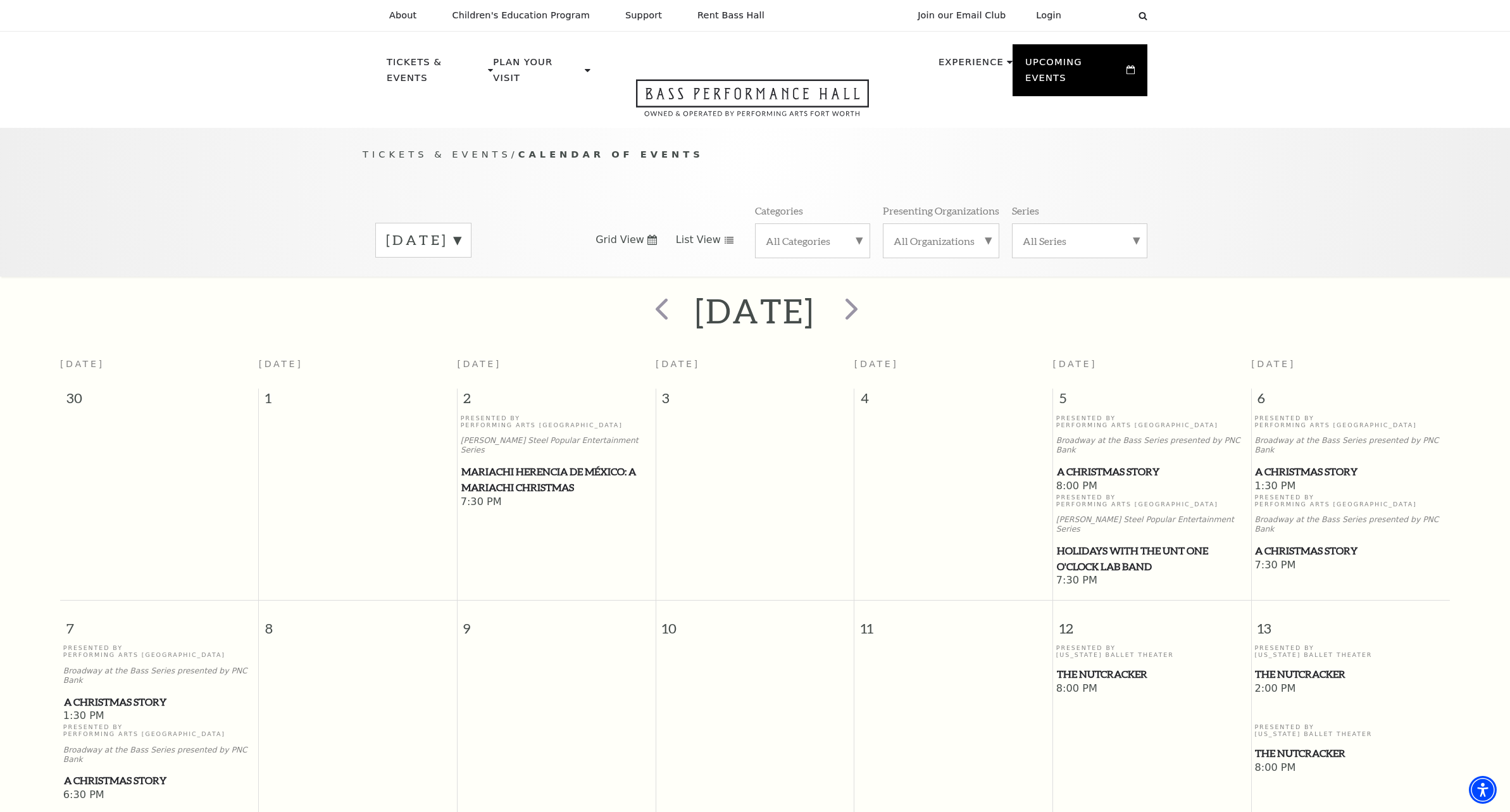
click at [716, 233] on link "List View" at bounding box center [704, 239] width 58 height 14
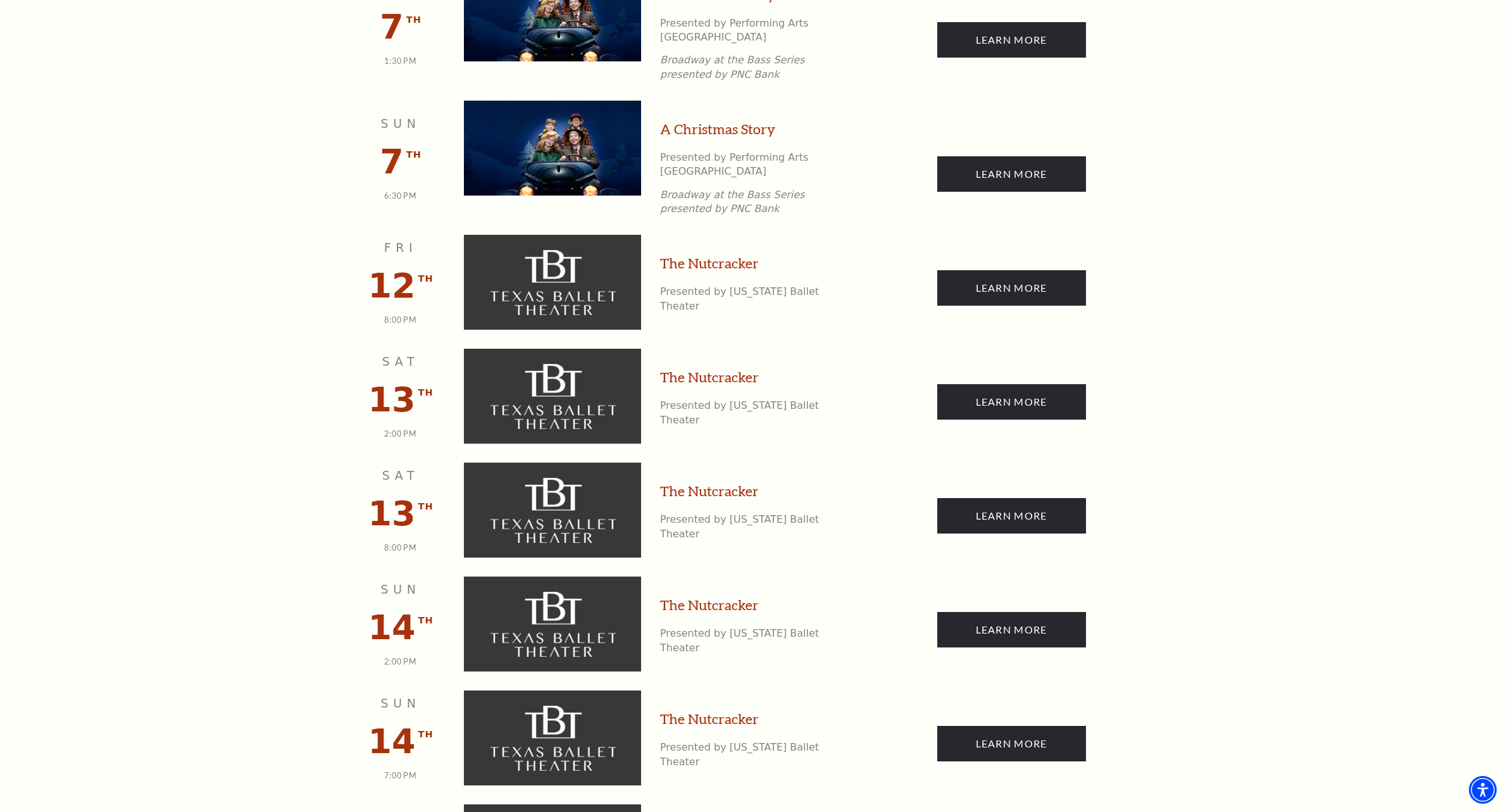
scroll to position [1202, 0]
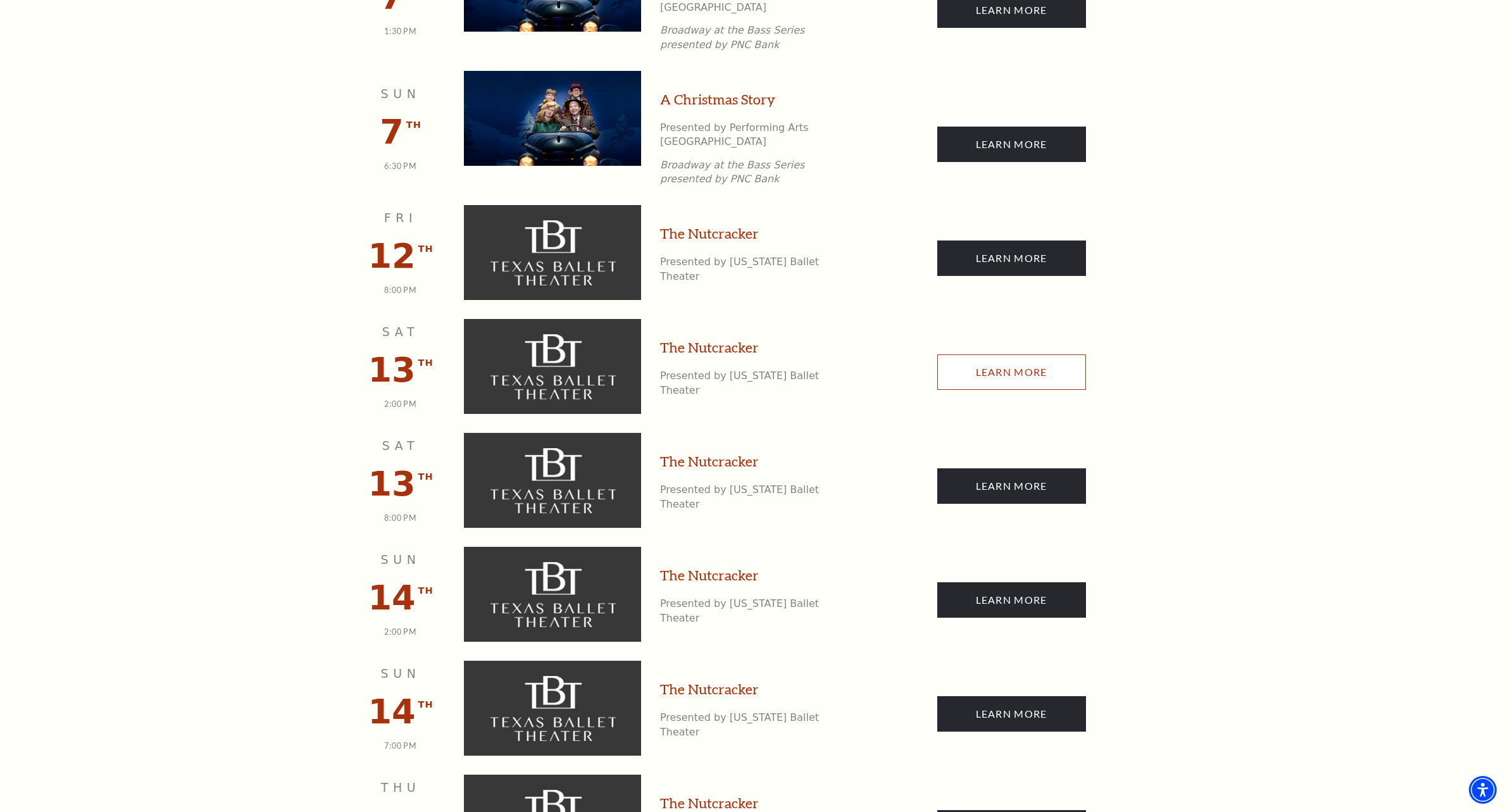
click at [1003, 354] on link "Learn More" at bounding box center [1012, 371] width 149 height 35
click at [711, 338] on link "The Nutcracker" at bounding box center [710, 348] width 99 height 20
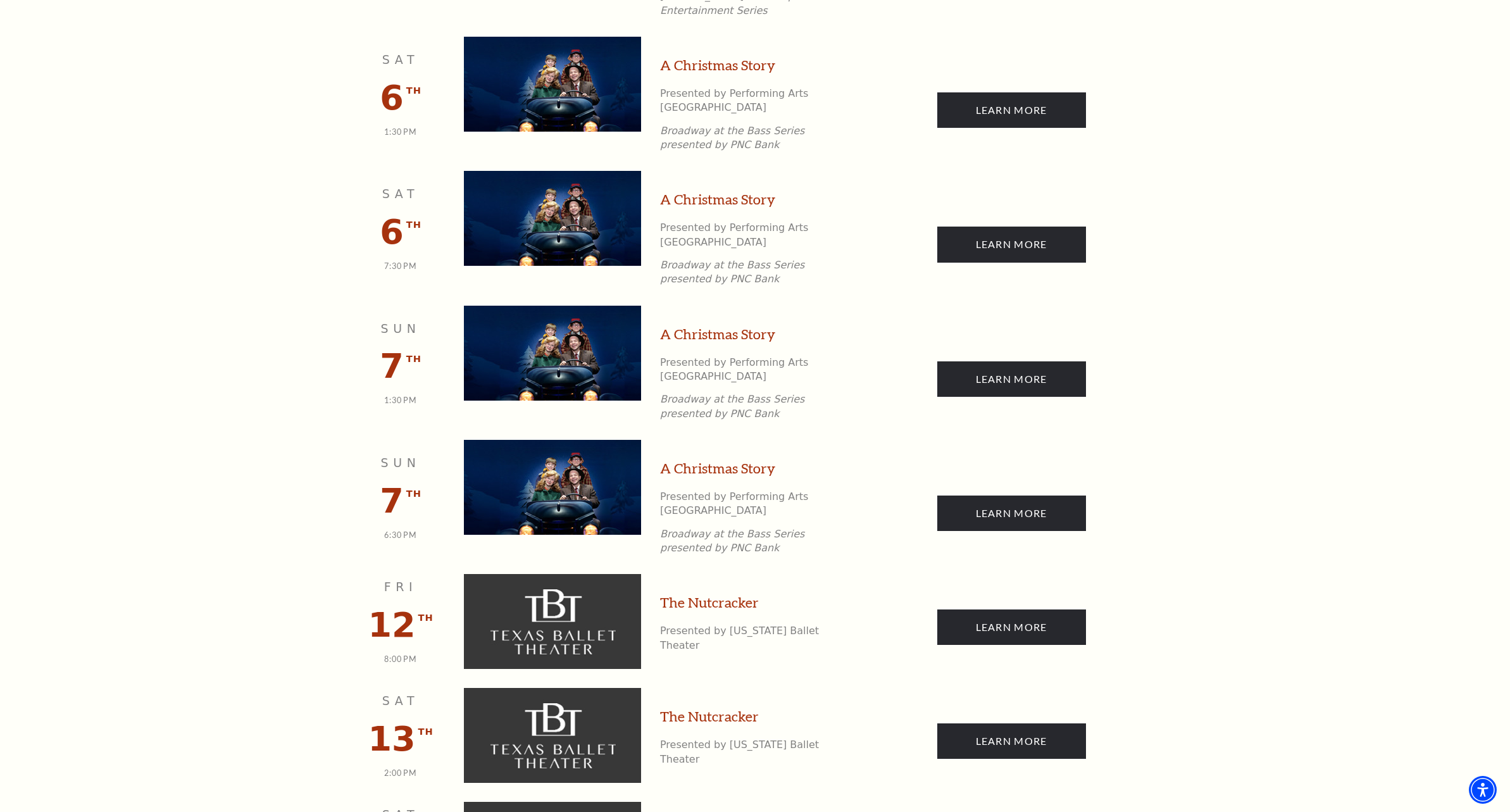
scroll to position [569, 0]
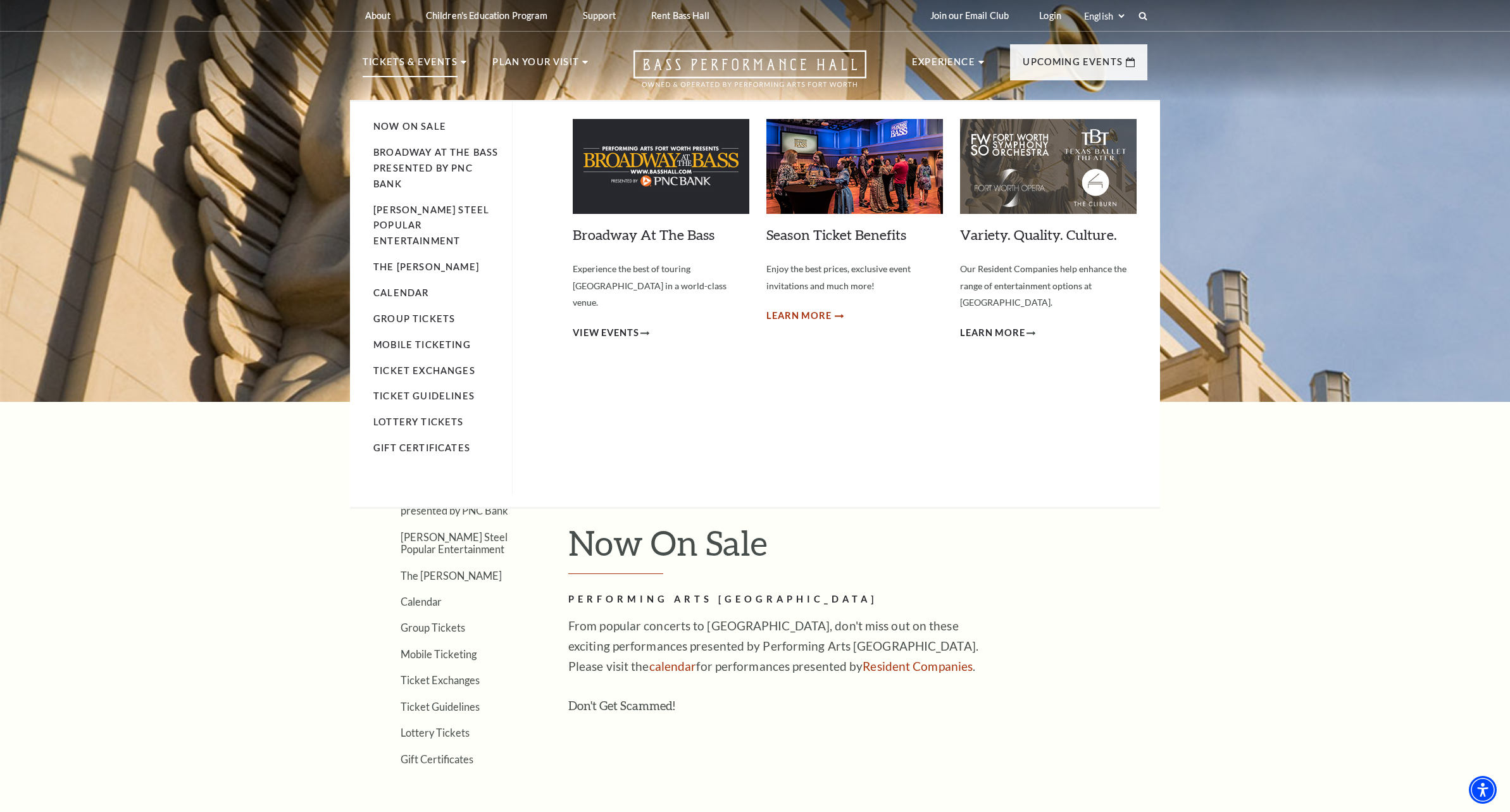
click at [805, 312] on span "Learn More" at bounding box center [799, 315] width 66 height 16
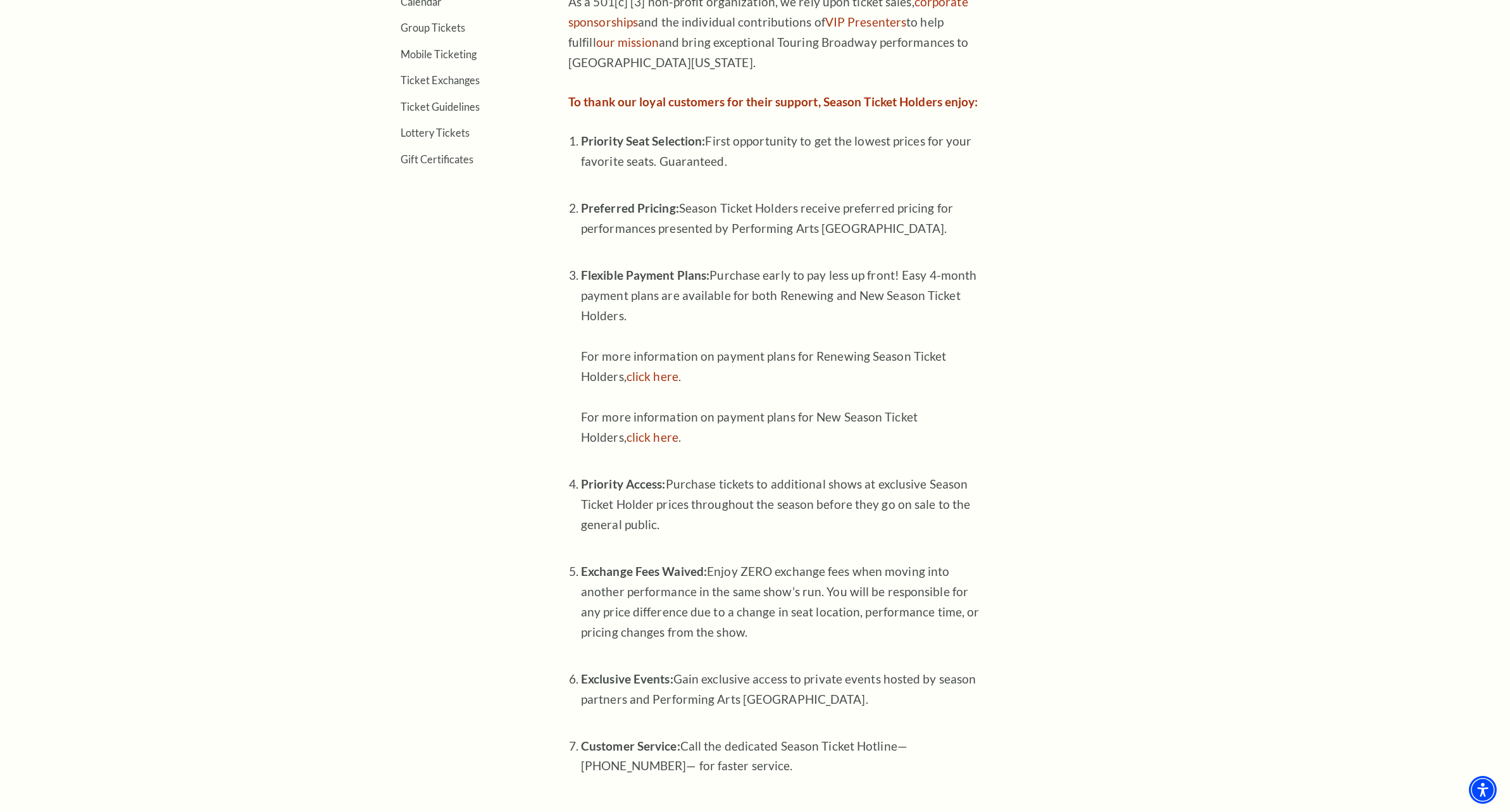
scroll to position [506, 0]
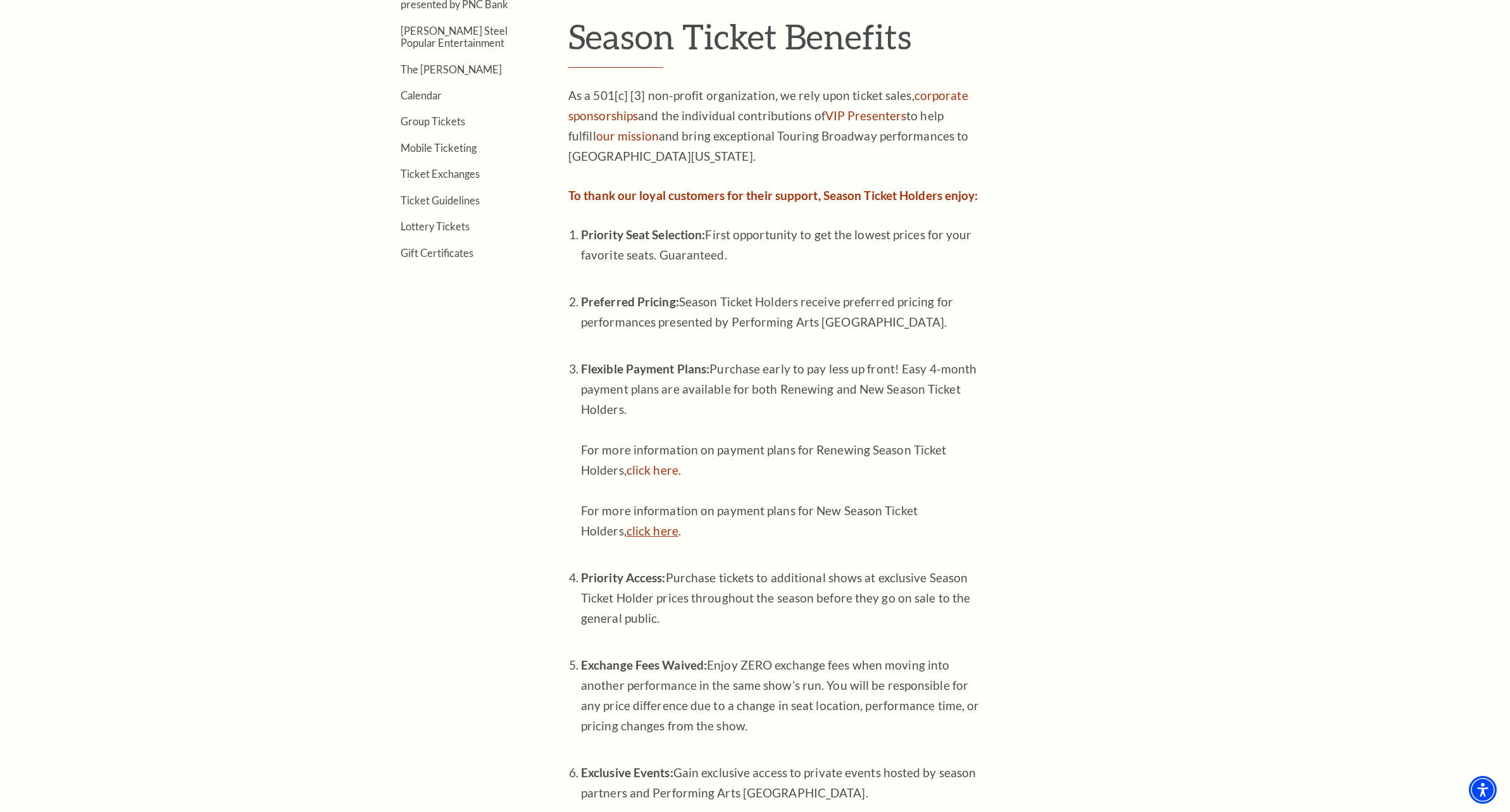
click at [656, 526] on link "click here" at bounding box center [652, 530] width 52 height 14
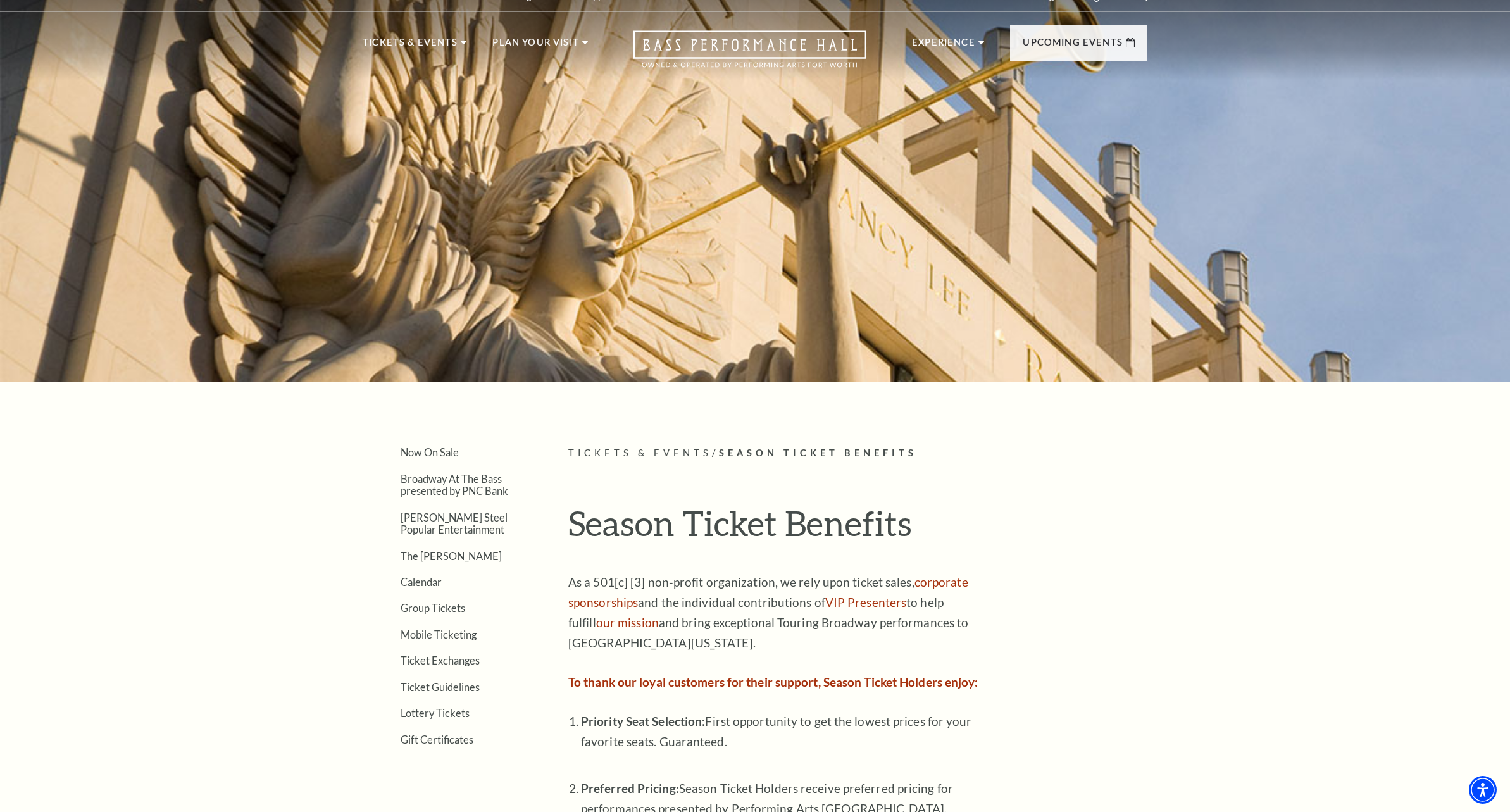
scroll to position [0, 0]
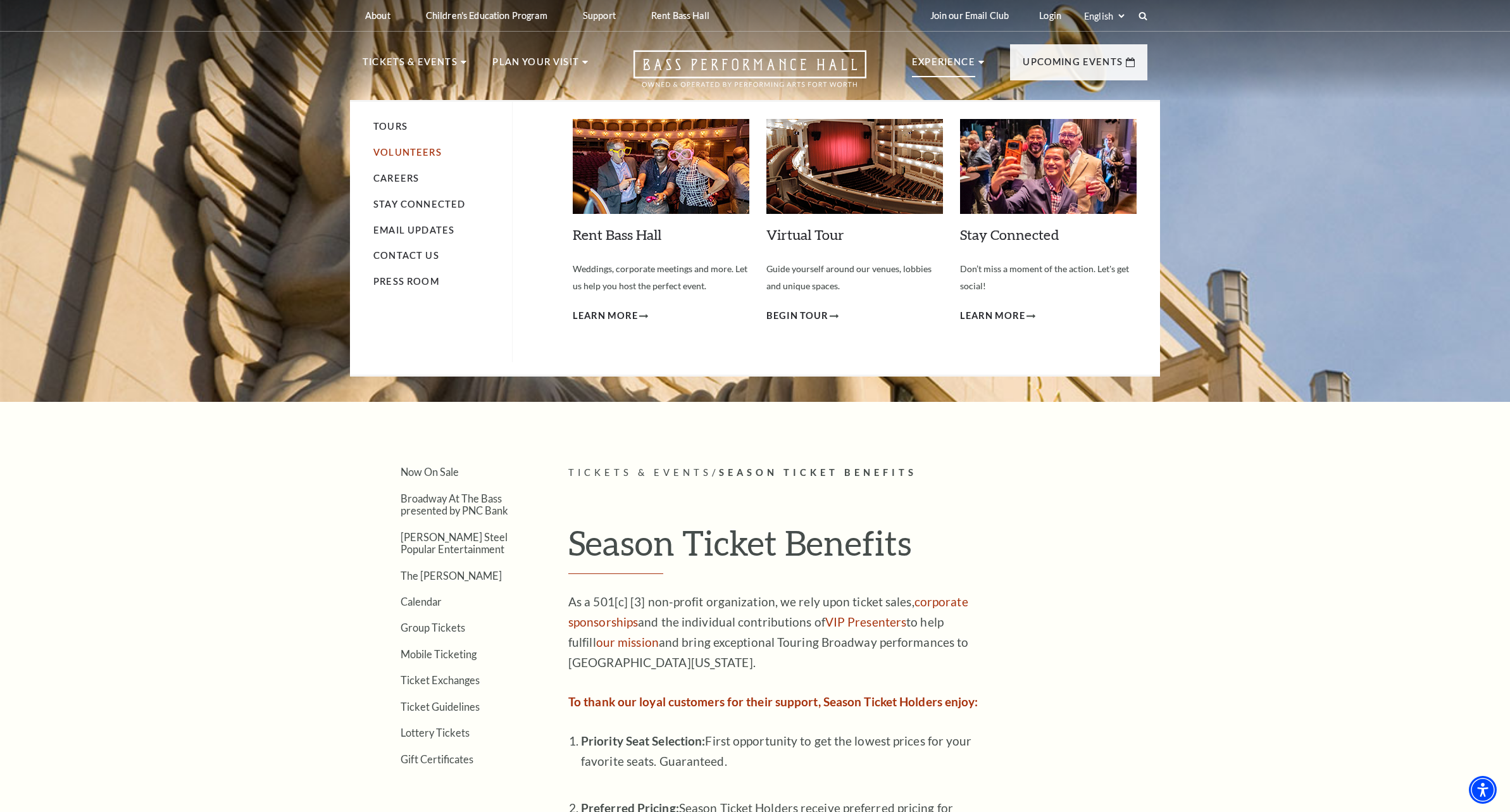
click at [401, 152] on link "Volunteers" at bounding box center [408, 152] width 68 height 10
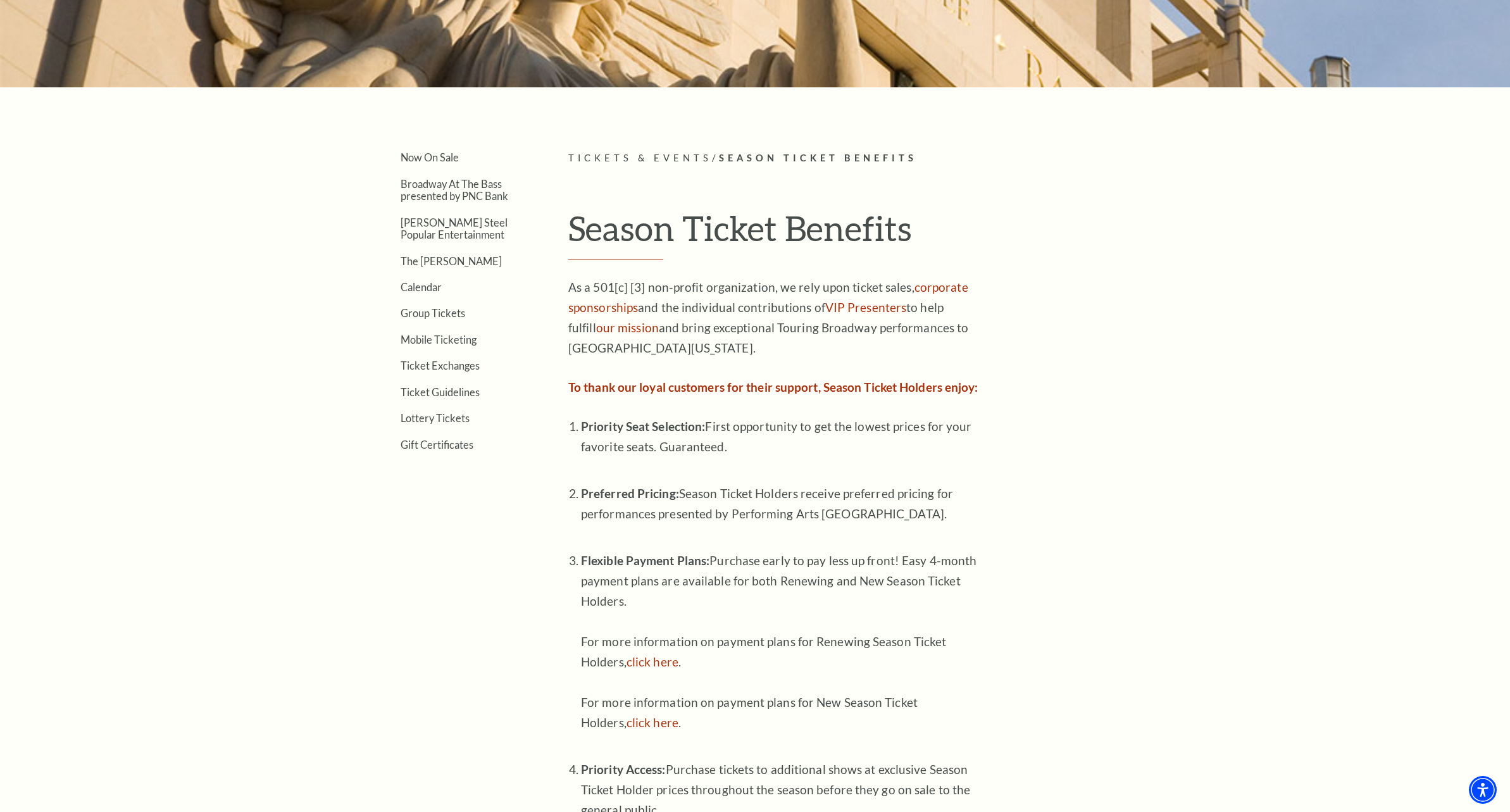
scroll to position [316, 0]
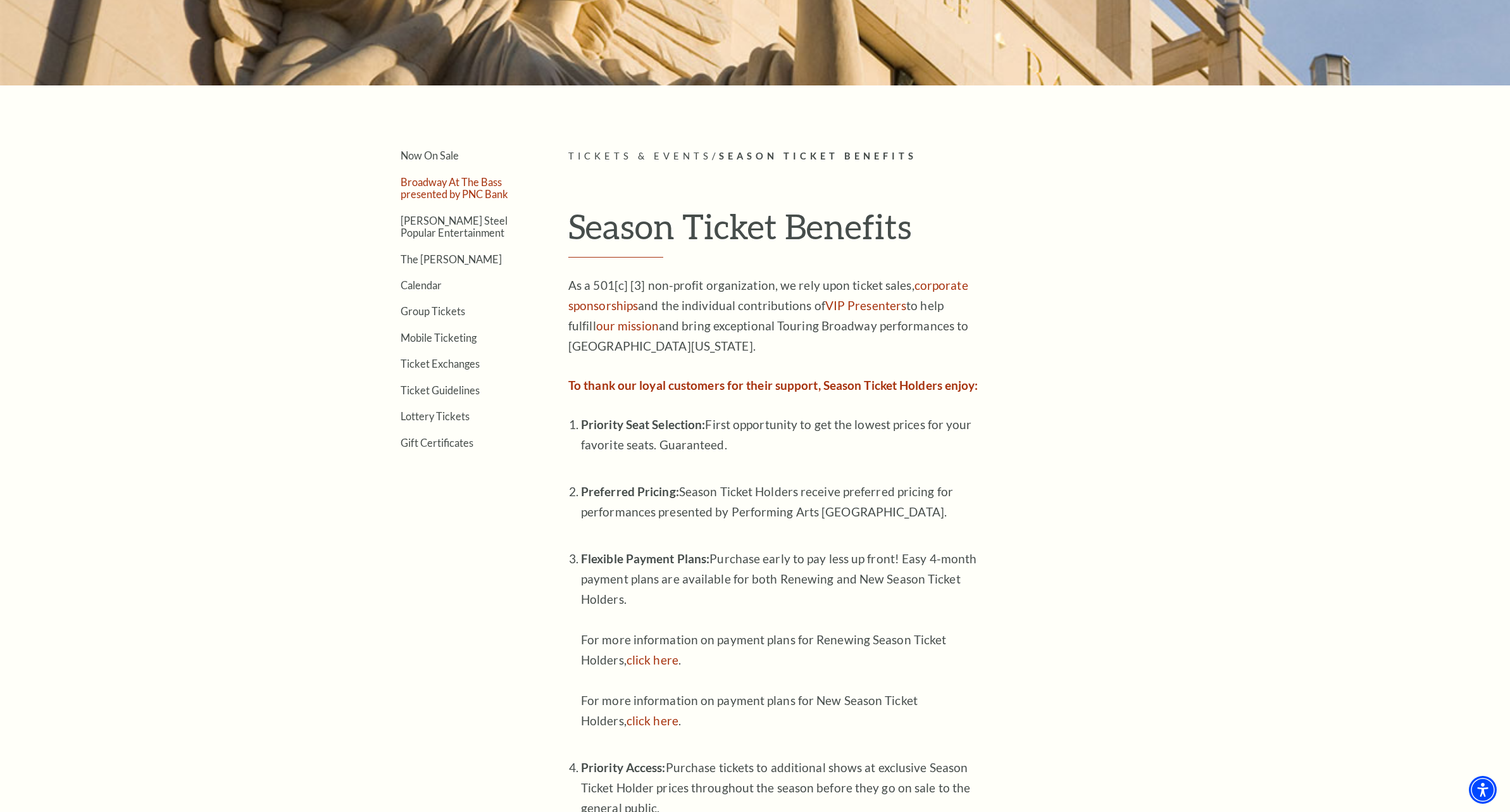
click at [435, 190] on link "Broadway At The Bass presented by PNC Bank" at bounding box center [454, 187] width 107 height 24
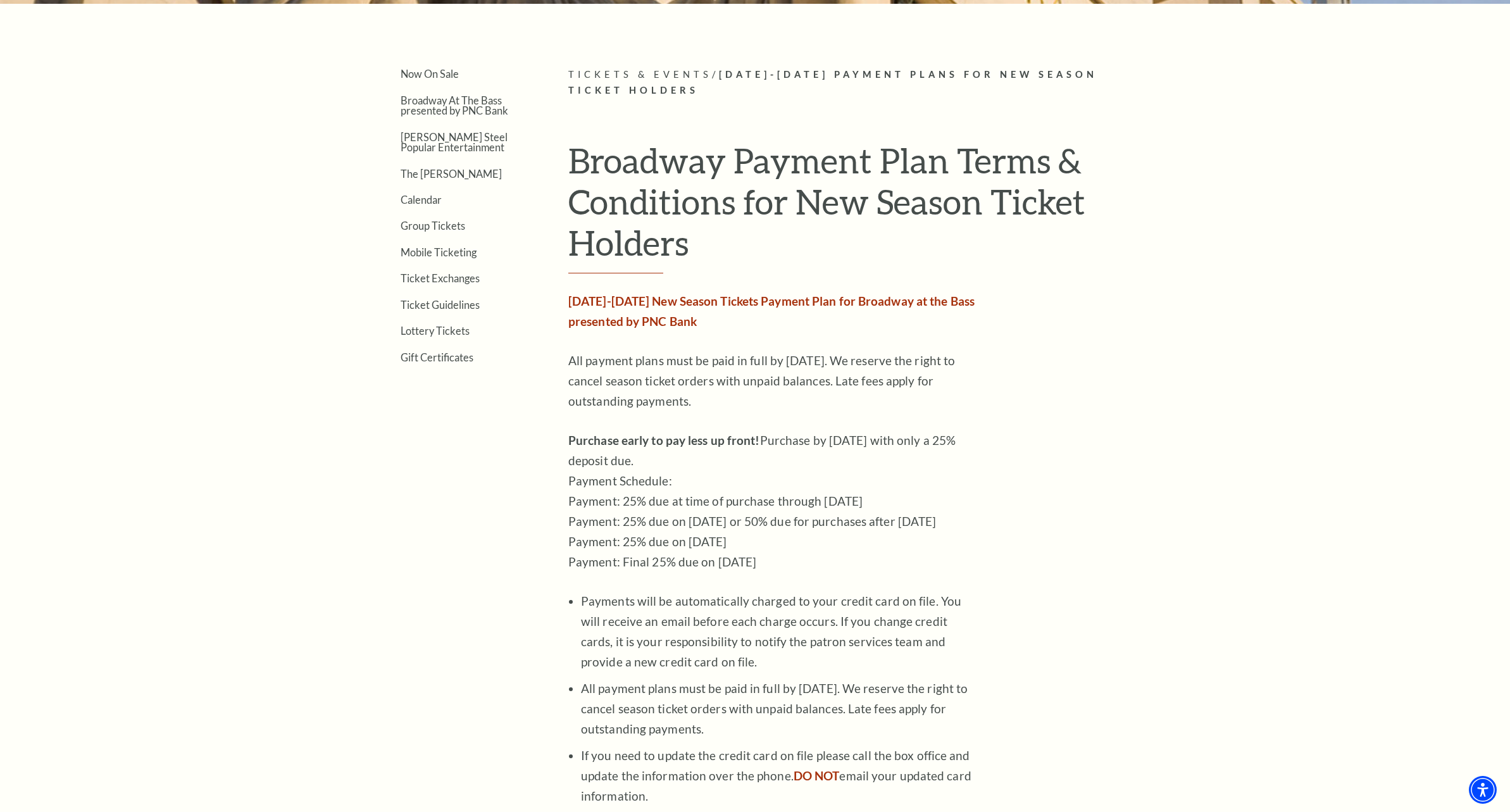
scroll to position [380, 0]
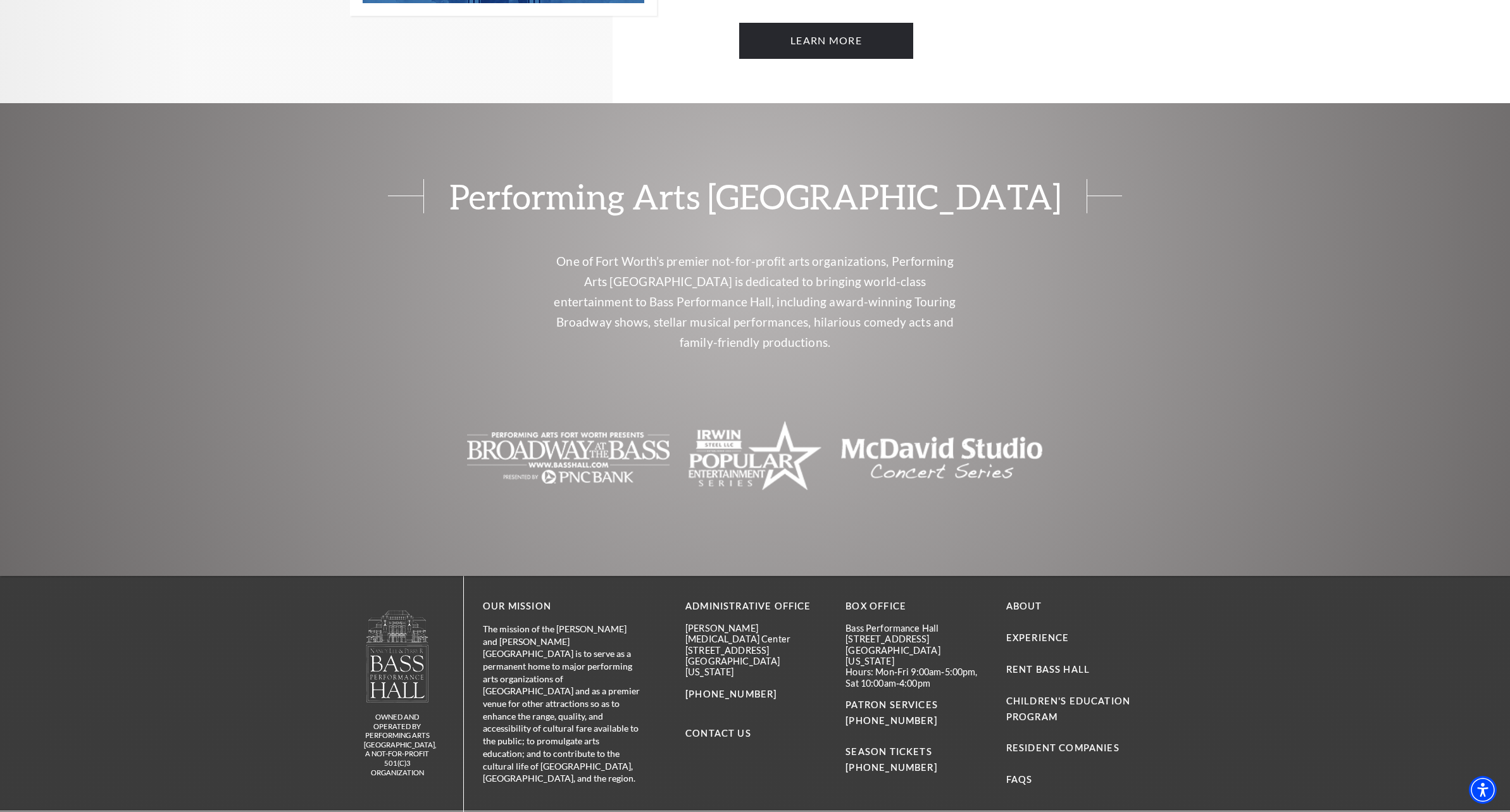
scroll to position [1345, 0]
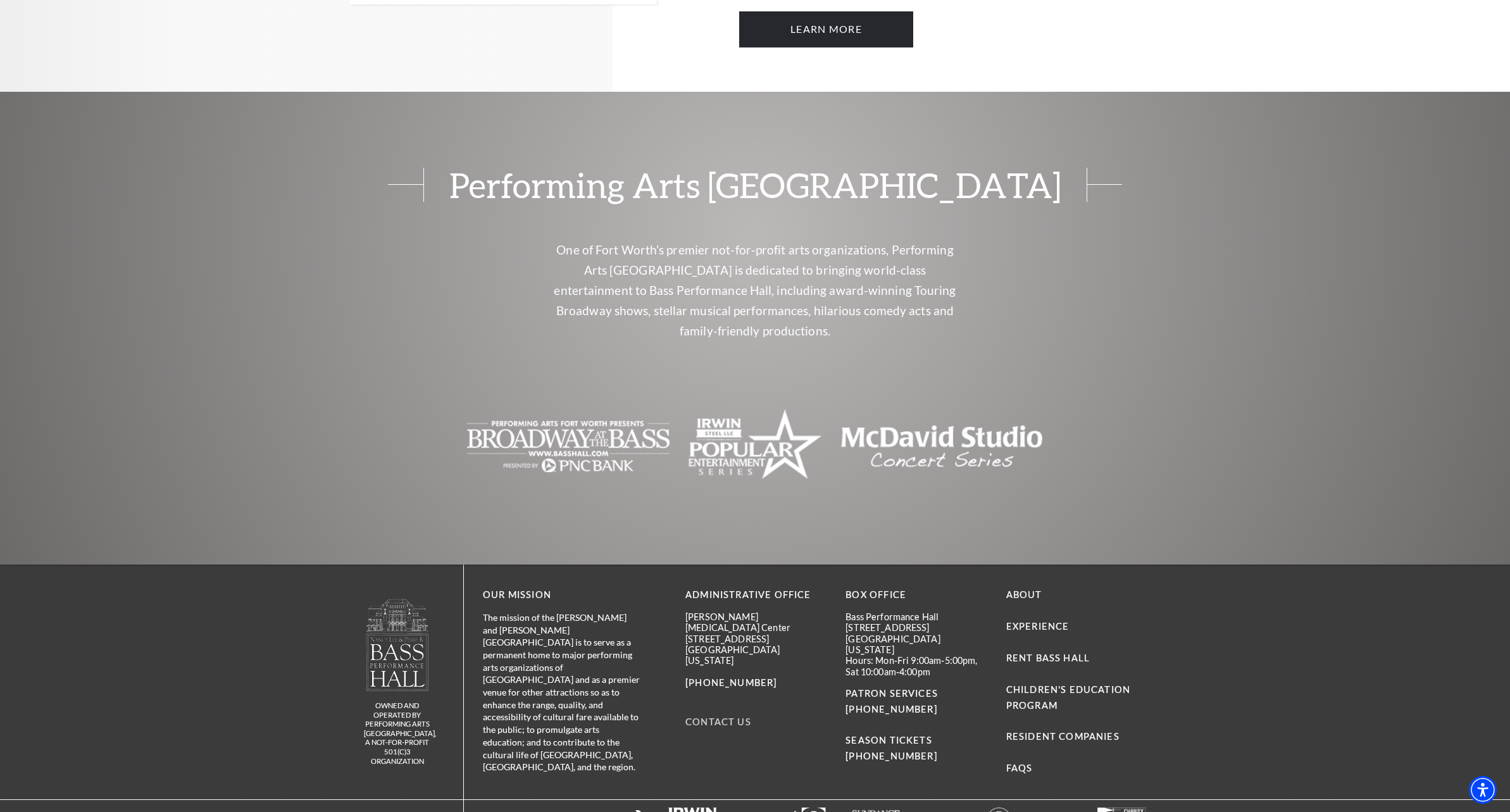
click at [723, 716] on link "Contact Us" at bounding box center [717, 721] width 66 height 10
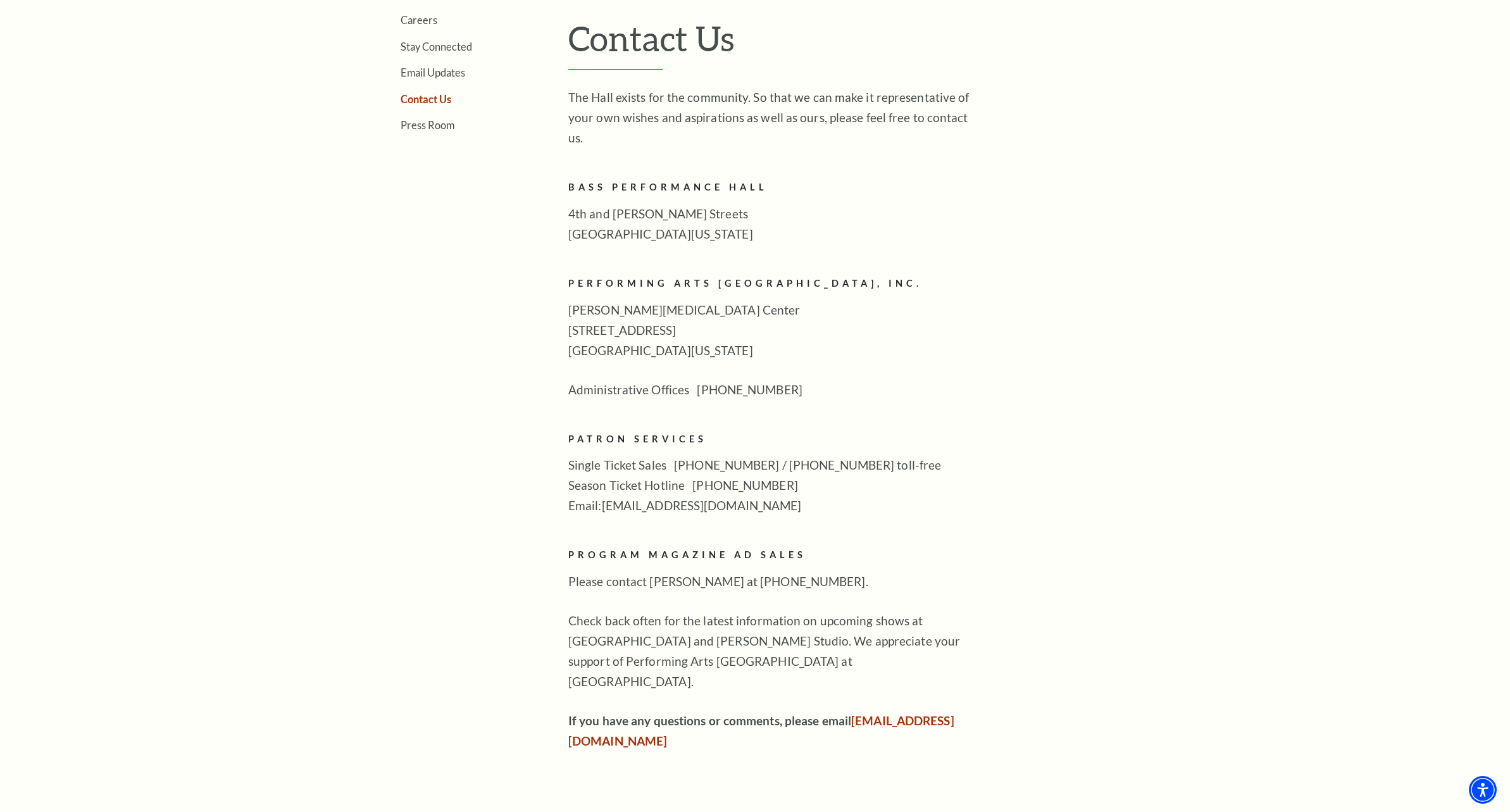
scroll to position [506, 0]
click at [608, 711] on link "[EMAIL_ADDRESS][DOMAIN_NAME]" at bounding box center [761, 728] width 386 height 35
drag, startPoint x: 564, startPoint y: 161, endPoint x: 763, endPoint y: 171, distance: 199.3
click at [763, 171] on div "Tours Volunteers Careers Stay Connected Email Updates Contact Us Press Room Exp…" at bounding box center [755, 354] width 785 height 790
copy h2 "Bass Performance Hall"
